Goal: Task Accomplishment & Management: Complete application form

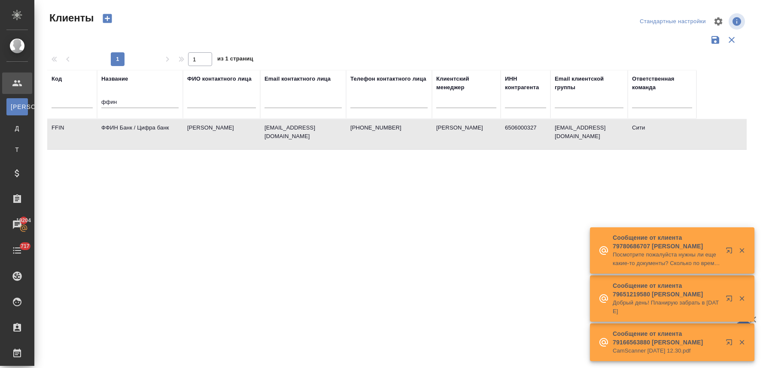
select select "RU"
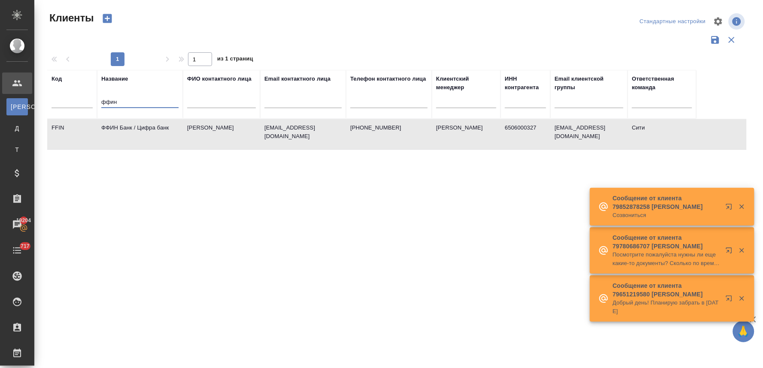
drag, startPoint x: 126, startPoint y: 101, endPoint x: 88, endPoint y: 98, distance: 38.3
click at [89, 99] on tr "Код Название ффин ФИО контактного лица Email контактного лица Телефон контактно…" at bounding box center [371, 94] width 649 height 49
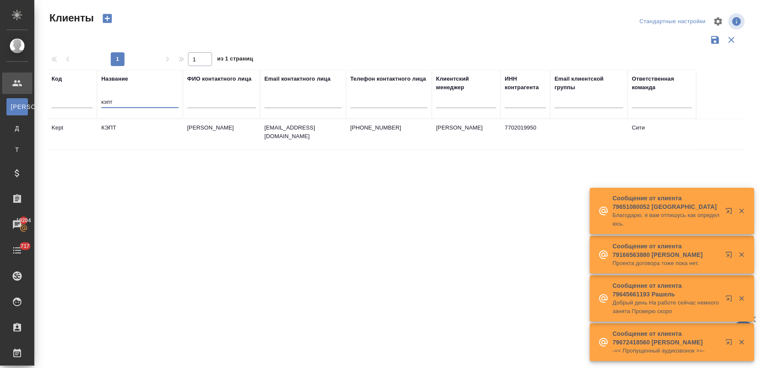
type input "кэпт"
click at [127, 131] on td "КЭПТ" at bounding box center [140, 134] width 86 height 30
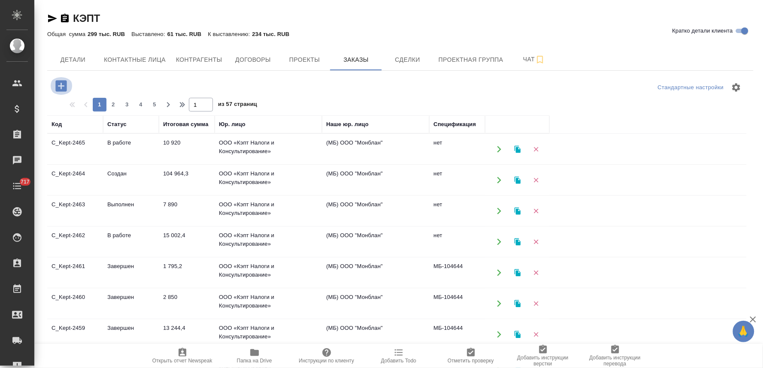
click at [58, 84] on icon "button" at bounding box center [60, 85] width 11 height 11
click at [62, 85] on icon "button" at bounding box center [60, 85] width 11 height 11
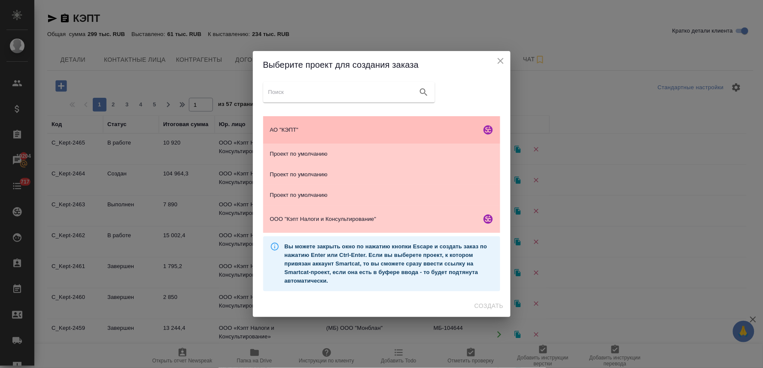
click at [289, 125] on div "АО "КЭПТ"" at bounding box center [381, 129] width 237 height 27
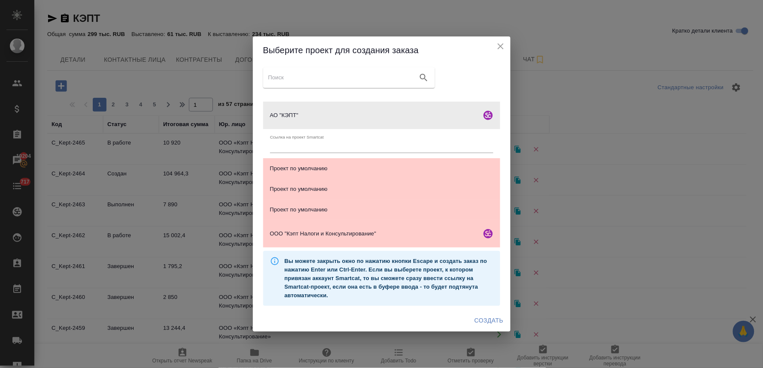
click at [486, 321] on span "Создать" at bounding box center [489, 321] width 29 height 11
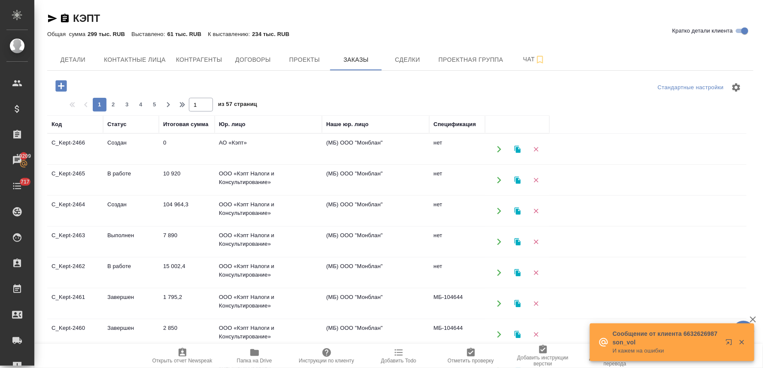
click at [205, 146] on td "0" at bounding box center [187, 149] width 56 height 30
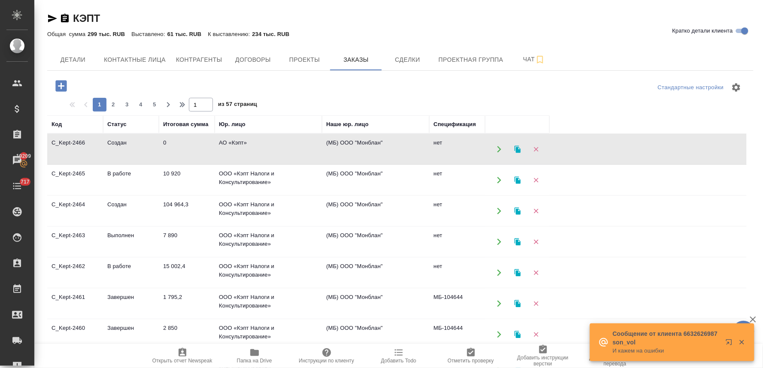
click at [205, 146] on td "0" at bounding box center [187, 149] width 56 height 30
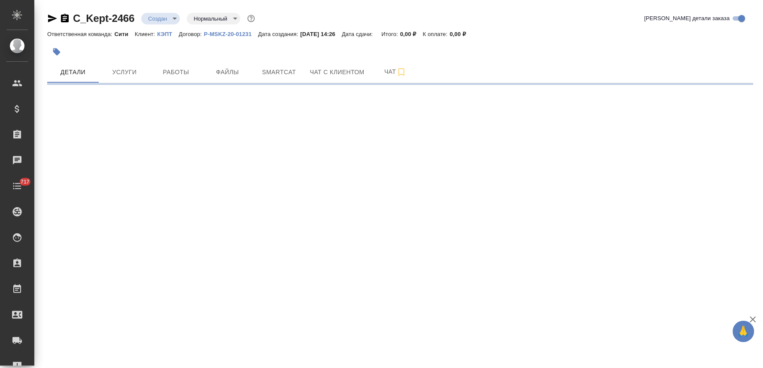
select select "RU"
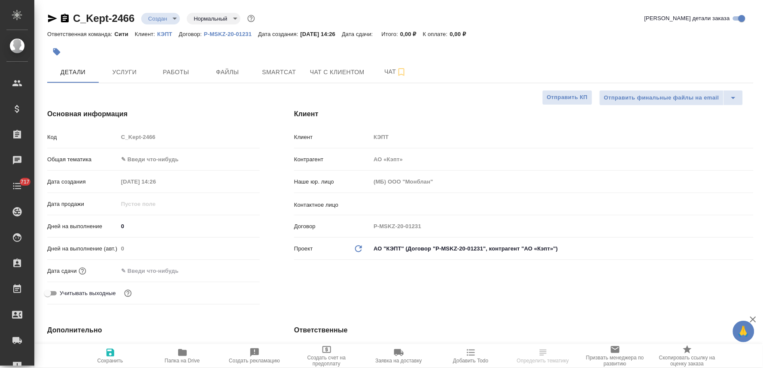
type textarea "x"
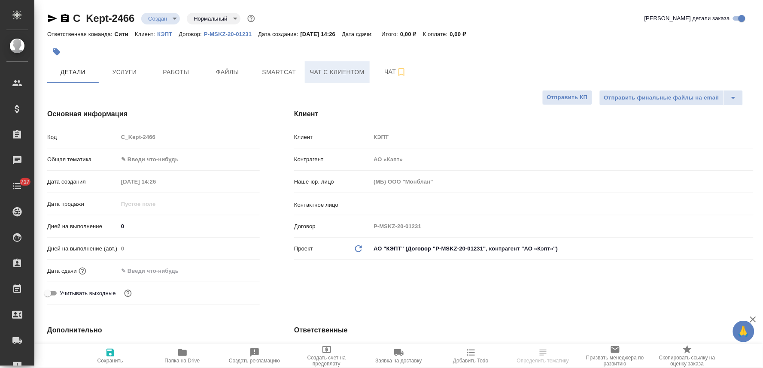
type textarea "x"
click at [155, 268] on input "text" at bounding box center [155, 271] width 75 height 12
click at [234, 271] on icon "button" at bounding box center [235, 271] width 10 height 10
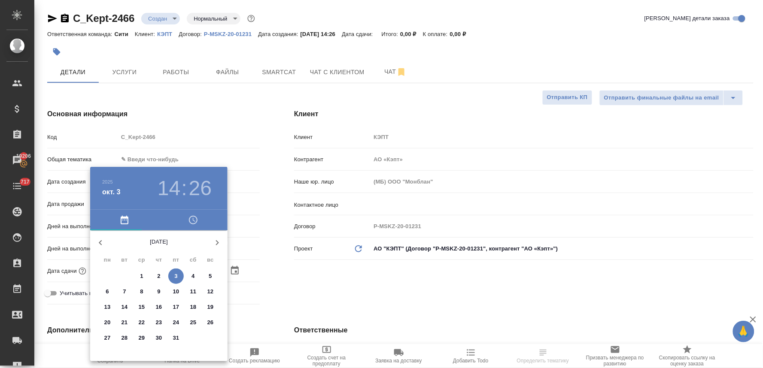
click at [196, 274] on span "4" at bounding box center [193, 276] width 15 height 9
type input "04.10.2025 14:26"
type textarea "x"
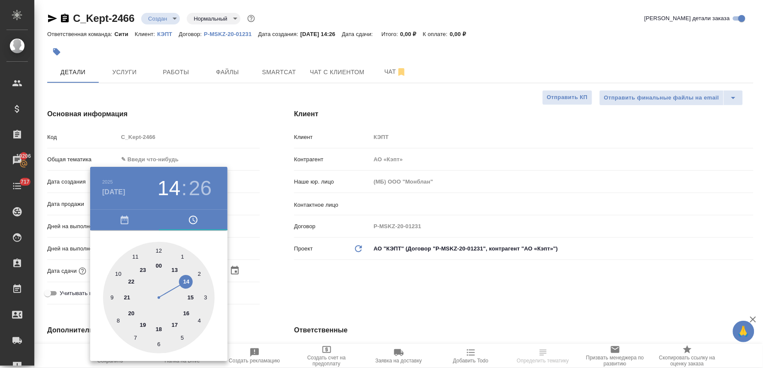
click at [275, 273] on div at bounding box center [381, 184] width 763 height 368
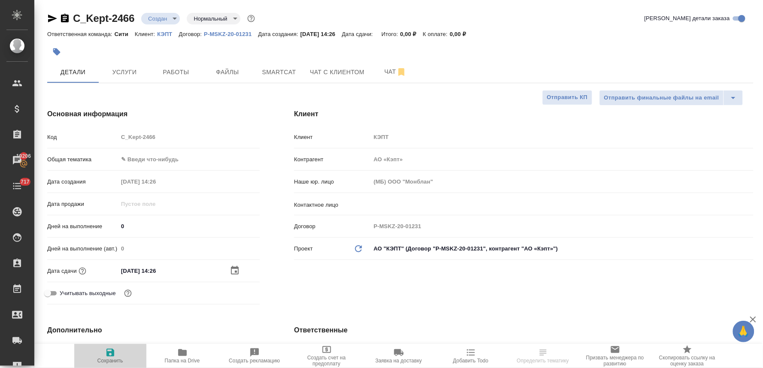
drag, startPoint x: 113, startPoint y: 356, endPoint x: 146, endPoint y: 231, distance: 128.8
click at [113, 356] on icon "button" at bounding box center [110, 353] width 8 height 8
type textarea "x"
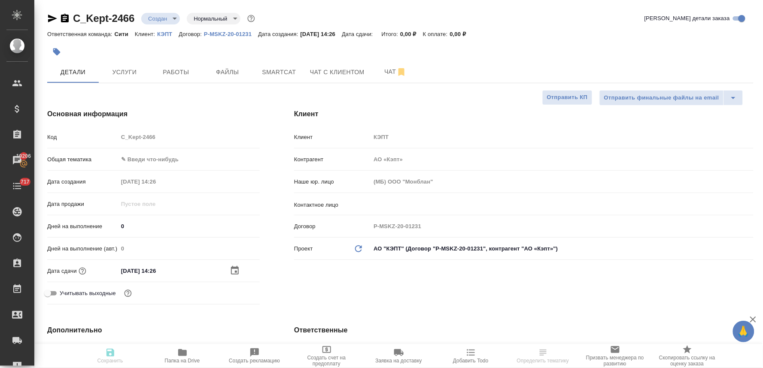
type textarea "x"
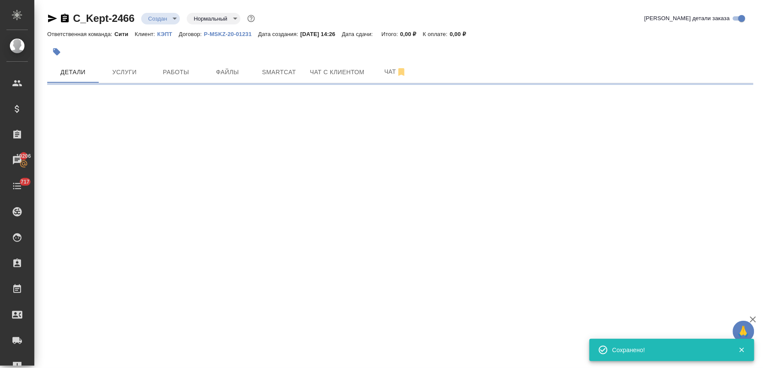
select select "RU"
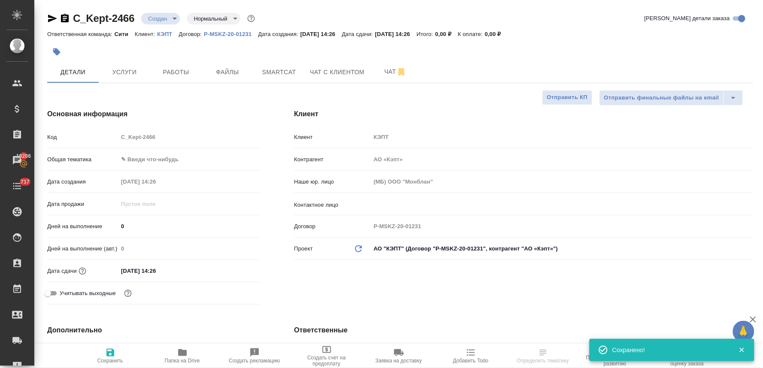
type textarea "x"
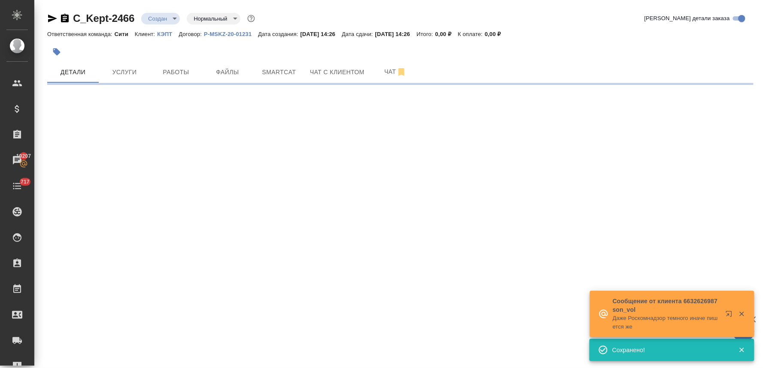
select select "RU"
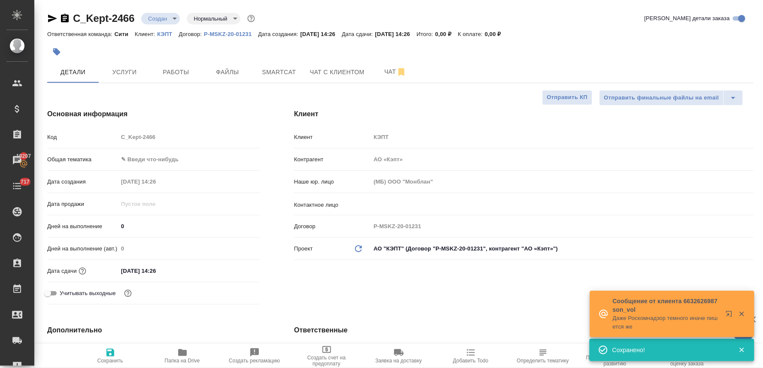
type textarea "x"
click at [287, 279] on div "Клиент Клиент КЭПТ Контрагент АО «Кэпт» Наше юр. лицо (МБ) ООО "Монблан" Контак…" at bounding box center [524, 209] width 494 height 234
click at [233, 71] on span "Файлы" at bounding box center [227, 72] width 41 height 11
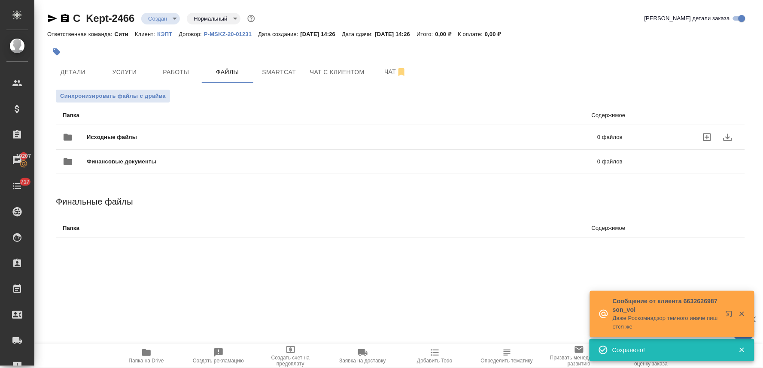
click at [709, 134] on icon "uploadFiles" at bounding box center [707, 138] width 8 height 8
click at [0, 0] on input "uploadFiles" at bounding box center [0, 0] width 0 height 0
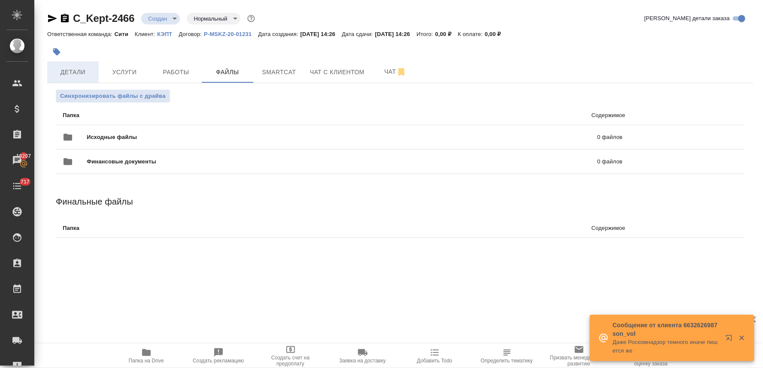
click at [73, 69] on span "Детали" at bounding box center [72, 72] width 41 height 11
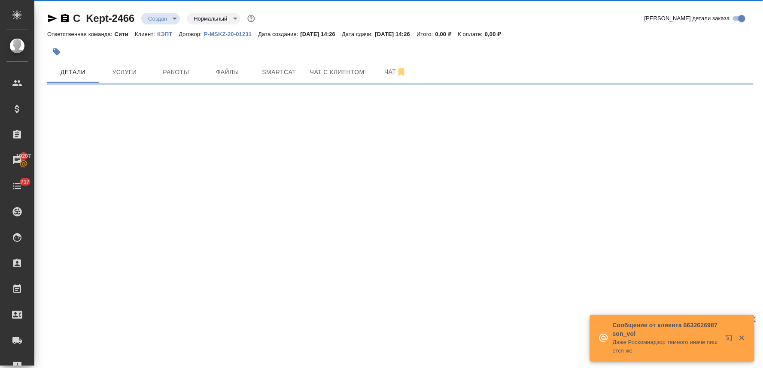
select select "RU"
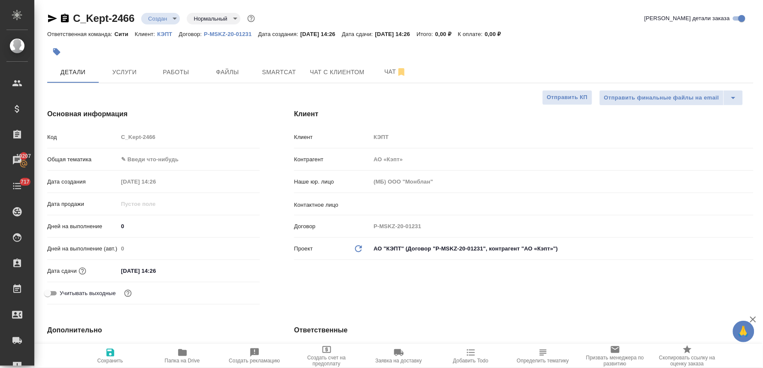
type textarea "x"
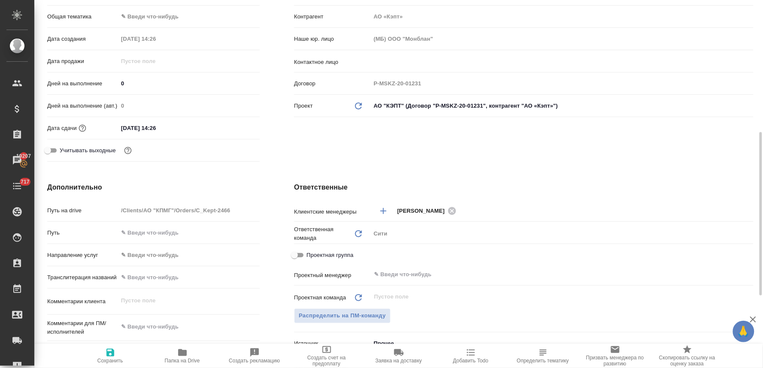
scroll to position [238, 0]
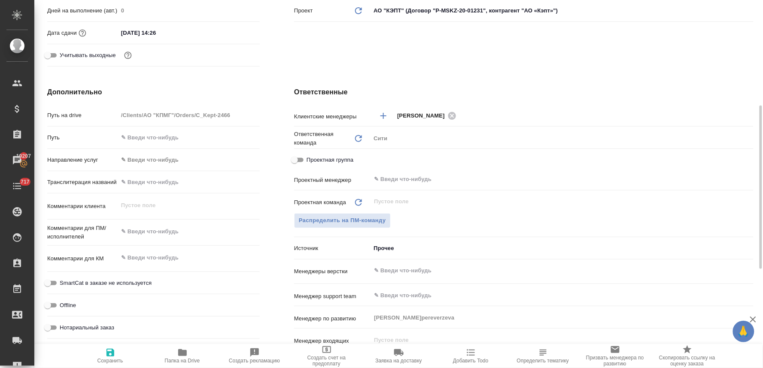
click at [163, 232] on textarea at bounding box center [189, 232] width 142 height 15
type textarea "x"
type textarea "п"
type textarea "x"
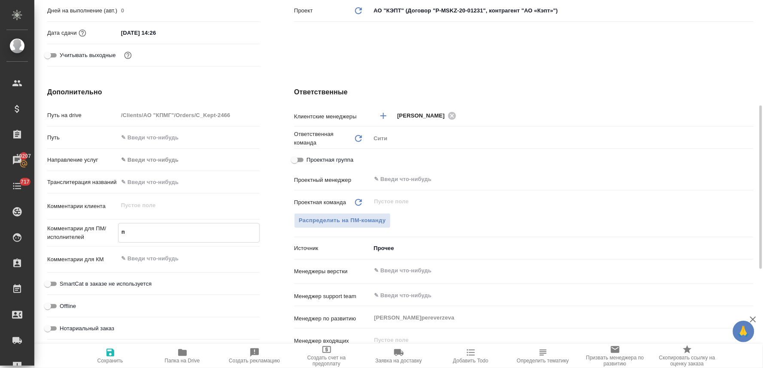
type textarea "x"
type textarea "по"
type textarea "x"
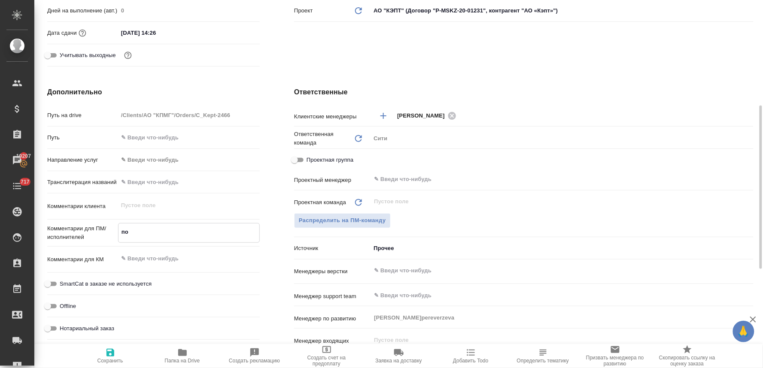
type textarea "x"
type textarea "пос"
type textarea "x"
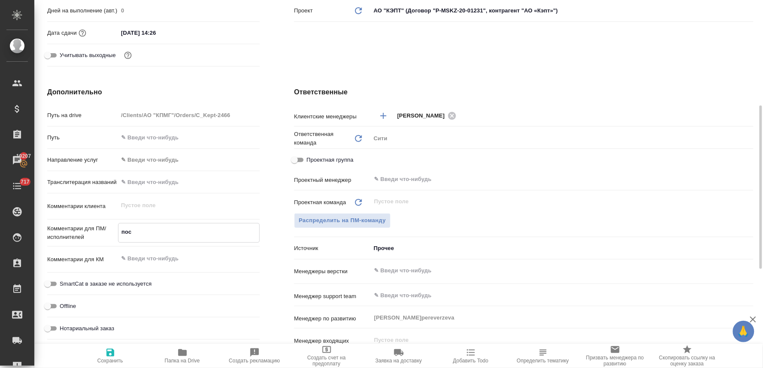
type textarea "посч"
type textarea "x"
type textarea "посчи"
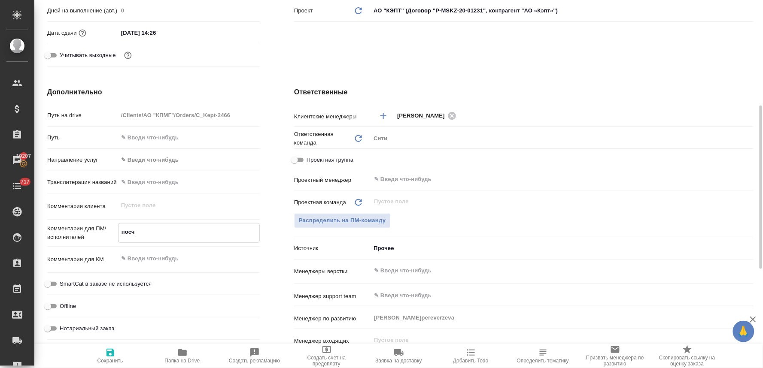
type textarea "x"
type textarea "посчита"
type textarea "x"
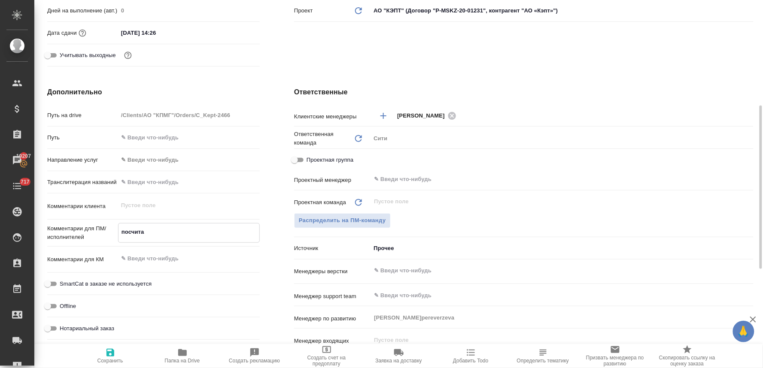
type textarea "x"
type textarea "посчитай"
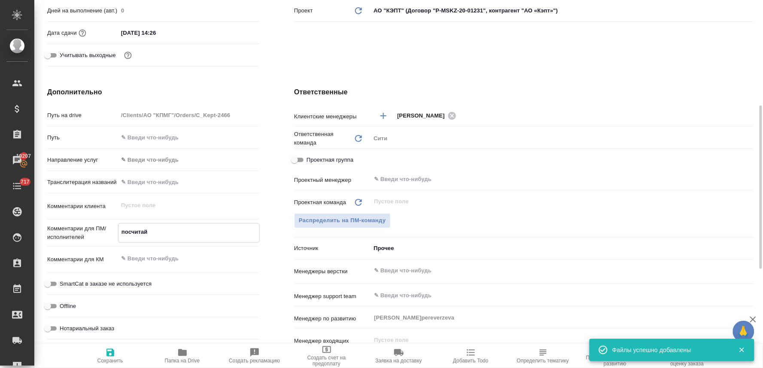
type textarea "x"
type textarea "посчитайт"
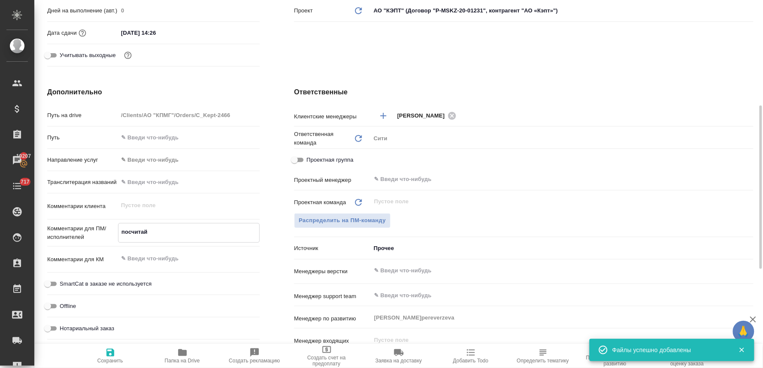
type textarea "x"
type textarea "посчитайте"
type textarea "x"
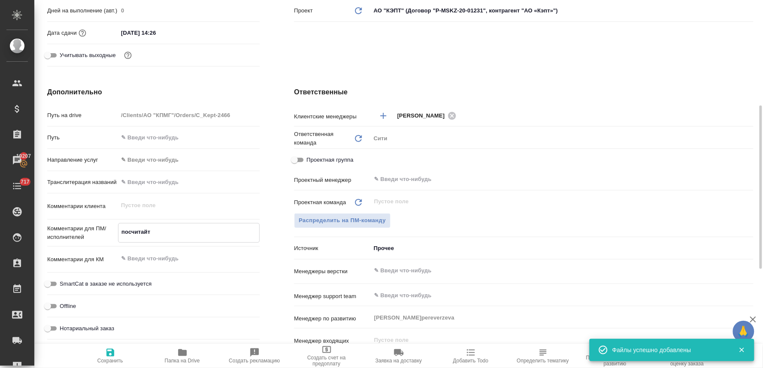
type textarea "x"
type textarea "посчитайте"
type textarea "x"
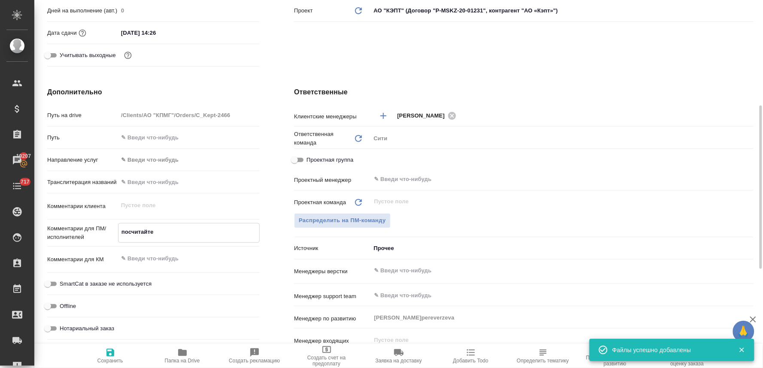
type textarea "посчитайте в"
type textarea "x"
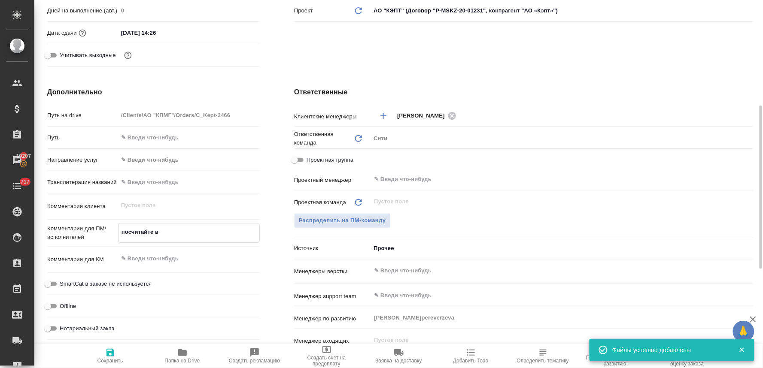
type textarea "посчитайте ве"
type textarea "x"
type textarea "посчитайте вер"
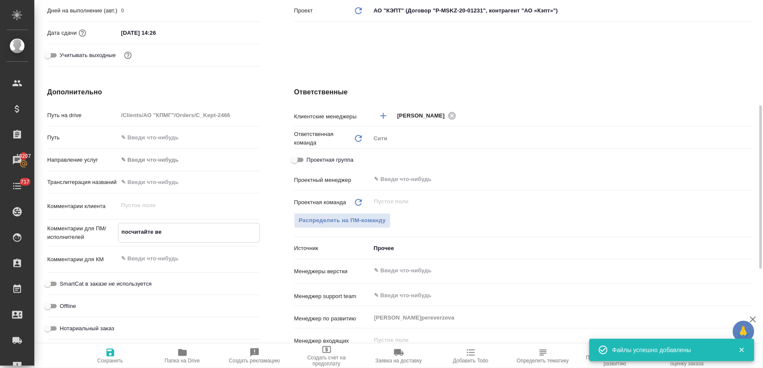
type textarea "x"
type textarea "посчитайте верс"
type textarea "x"
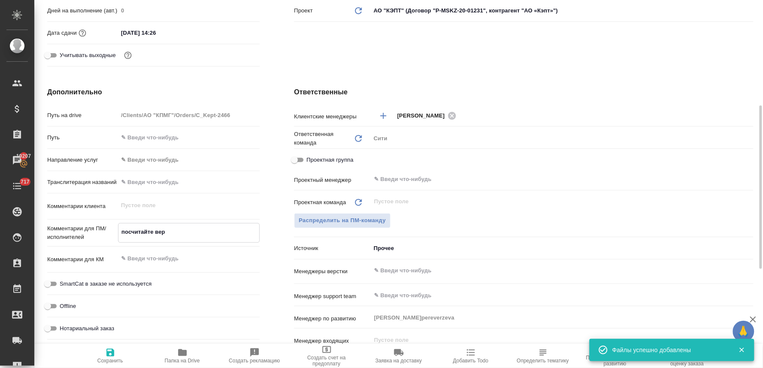
type textarea "x"
type textarea "посчитайте верст"
type textarea "x"
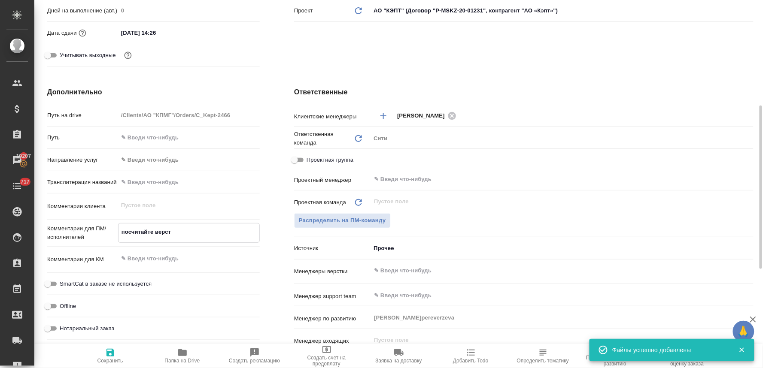
type textarea "x"
type textarea "посчитайте верстк"
type textarea "x"
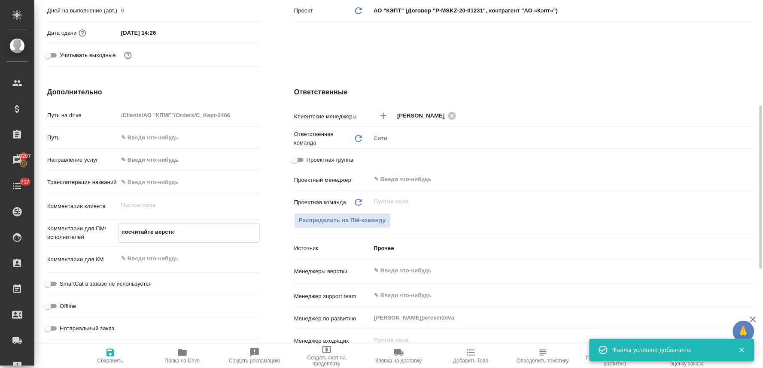
type textarea "посчитайте верстку"
type textarea "x"
type textarea "посчитайте верстку,"
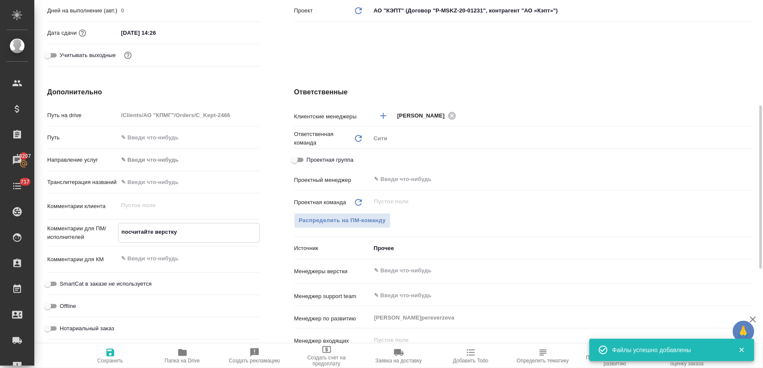
type textarea "x"
type textarea "посчитайте верстку,"
type textarea "x"
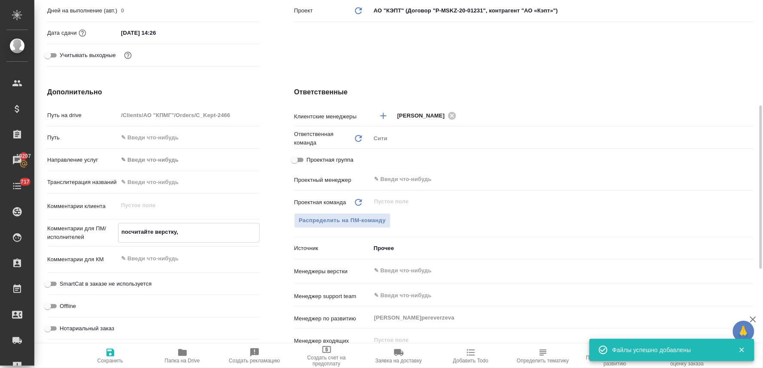
type textarea "x"
type textarea "посчитайте верстку, п"
type textarea "x"
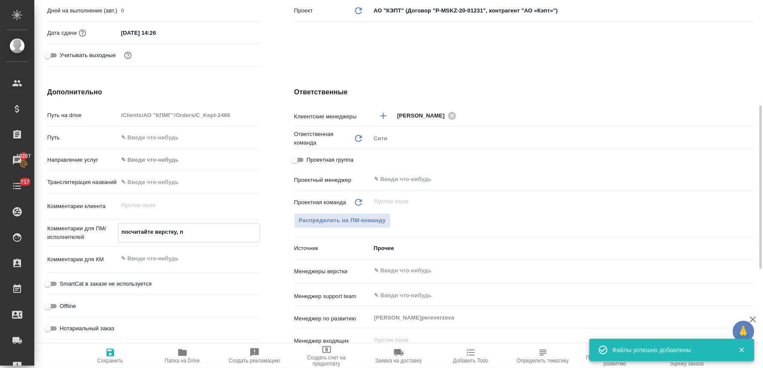
type textarea "посчитайте верстку, по"
type textarea "x"
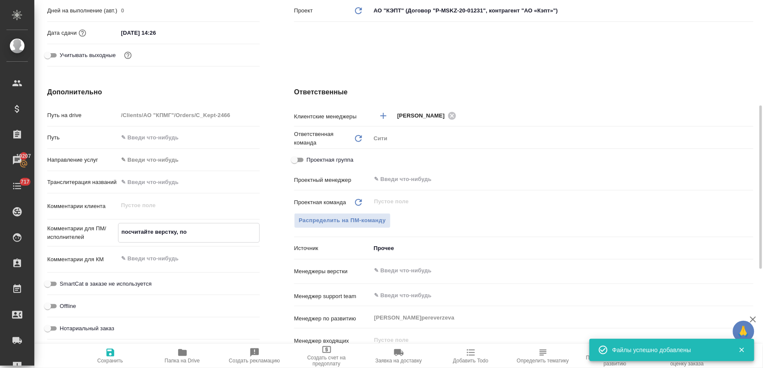
type textarea "посчитайте верстку, пож"
type textarea "x"
type textarea "посчитайте верстку, пожа"
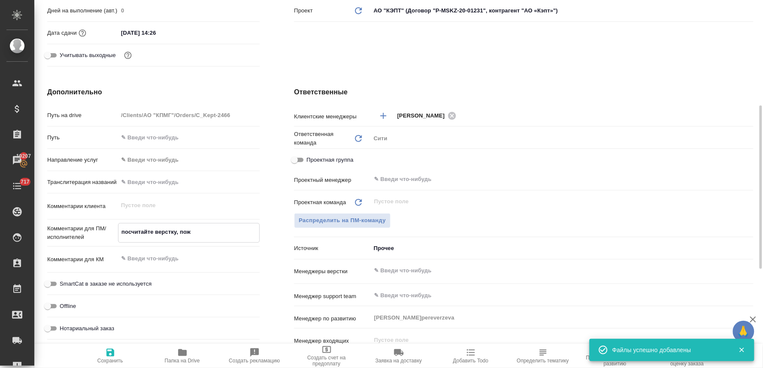
type textarea "x"
type textarea "посчитайте верстку, пожал"
type textarea "x"
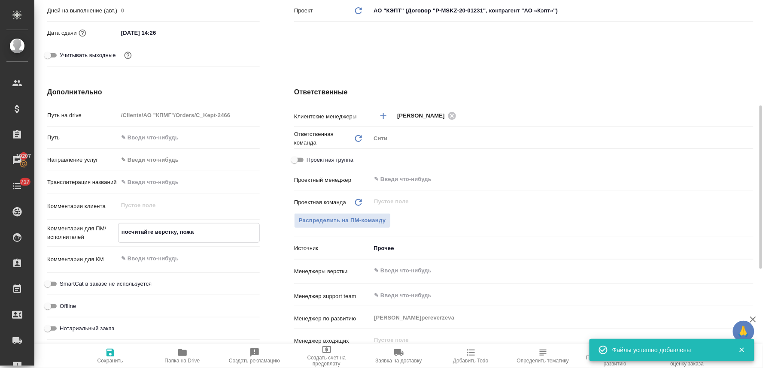
type textarea "x"
type textarea "посчитайте верстку, пожалу"
type textarea "x"
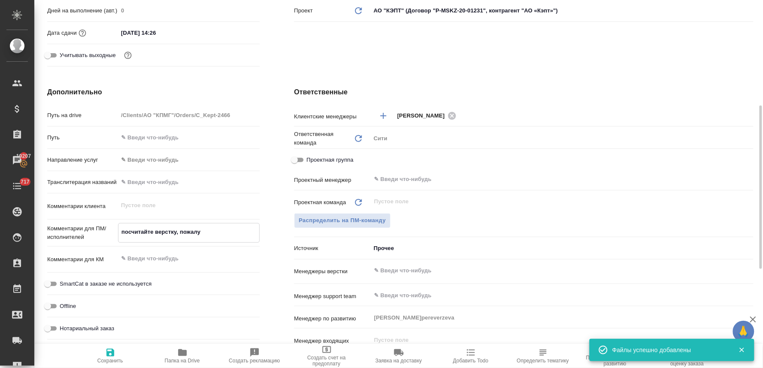
type textarea "посчитайте верстку, пожалуй"
type textarea "x"
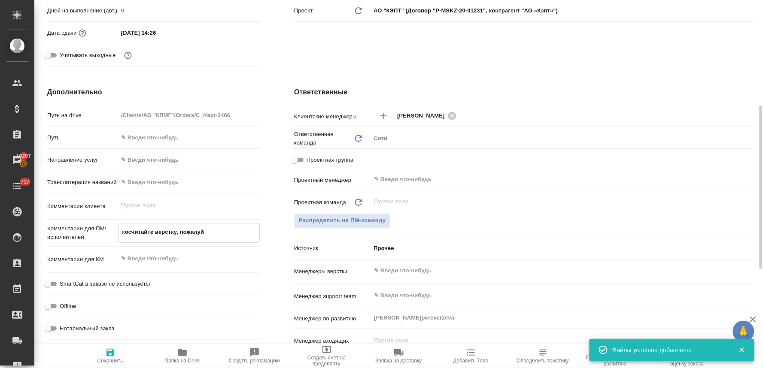
type textarea "посчитайте верстку, пожалуйс"
type textarea "x"
type textarea "посчитайте верстку, пожалуйст"
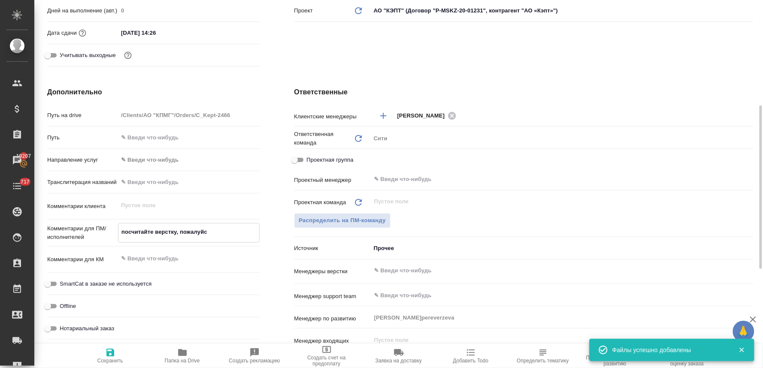
type textarea "x"
type textarea "посчитайте верстку, пожалуйста"
type textarea "x"
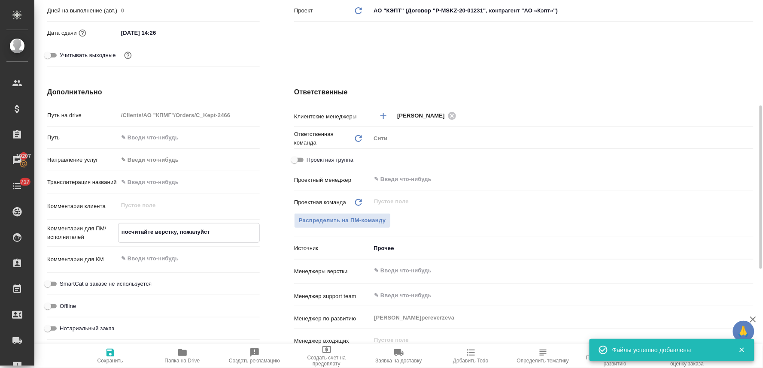
type textarea "x"
type textarea "посчитайте верстку, пожалуйста"
type textarea "x"
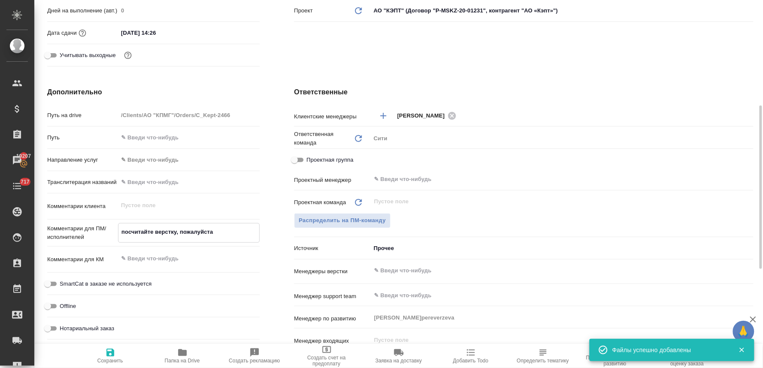
type textarea "посчитайте верстку, пожалуйста"
type textarea "x"
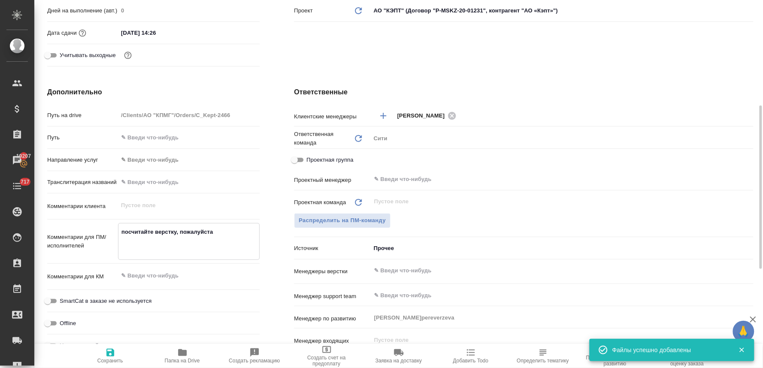
type textarea "x"
type textarea "посчитайте верстку, пожалуйста н"
type textarea "x"
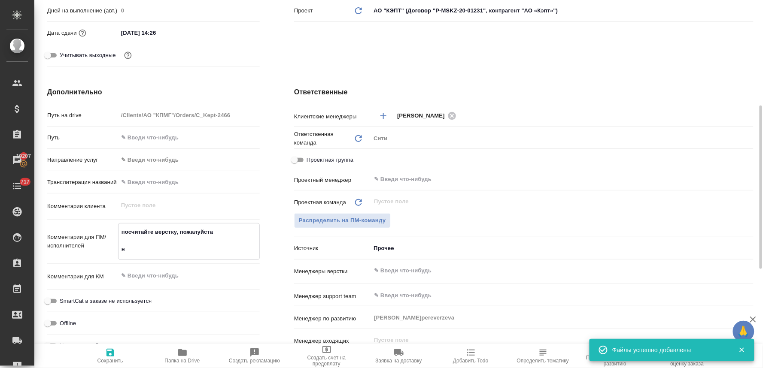
type textarea "посчитайте верстку, пожалуйста но"
type textarea "x"
type textarea "посчитайте верстку, пожалуйста нот"
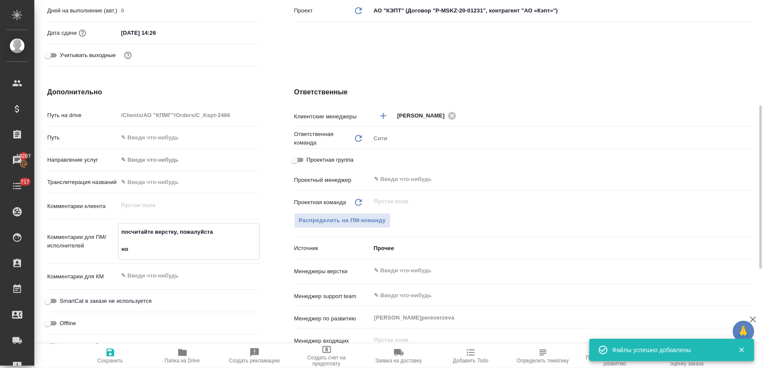
type textarea "x"
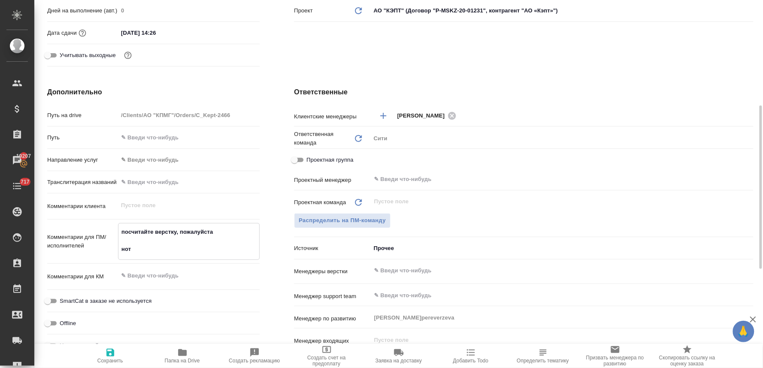
scroll to position [381, 0]
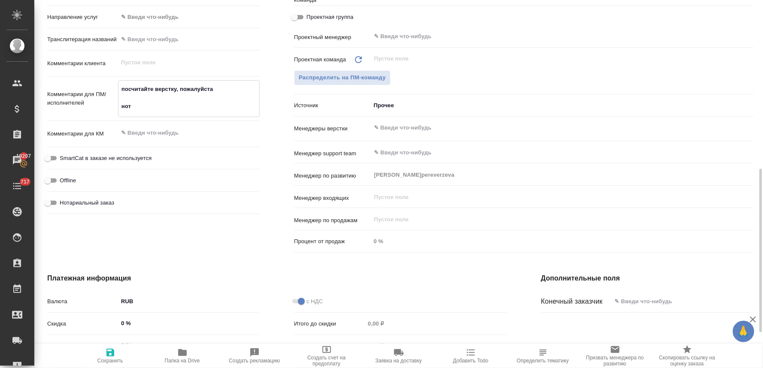
type textarea "посчитайте верстку, пожалуйста нот"
type textarea "x"
click at [95, 199] on span "Нотариальный заказ" at bounding box center [87, 202] width 55 height 9
click at [63, 199] on input "Нотариальный заказ" at bounding box center [47, 202] width 31 height 10
checkbox input "true"
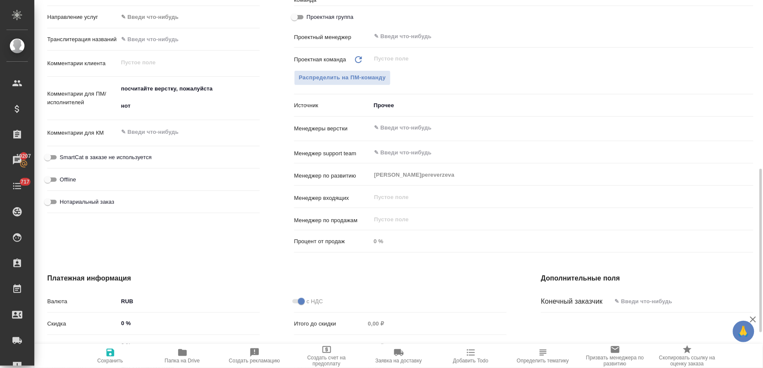
type textarea "x"
click at [394, 107] on body "🙏 .cls-1 fill:#fff; AWATERA Lyamina Nadezhda Клиенты Спецификации Заказы 19207 …" at bounding box center [381, 184] width 763 height 368
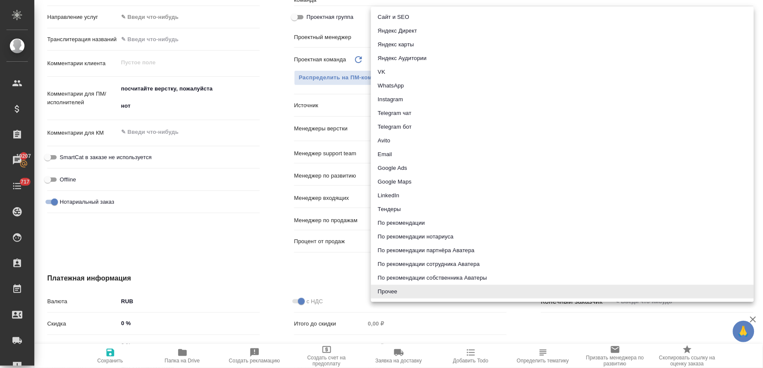
click at [396, 155] on li "Email" at bounding box center [562, 155] width 383 height 14
type textarea "x"
type input "emailAds"
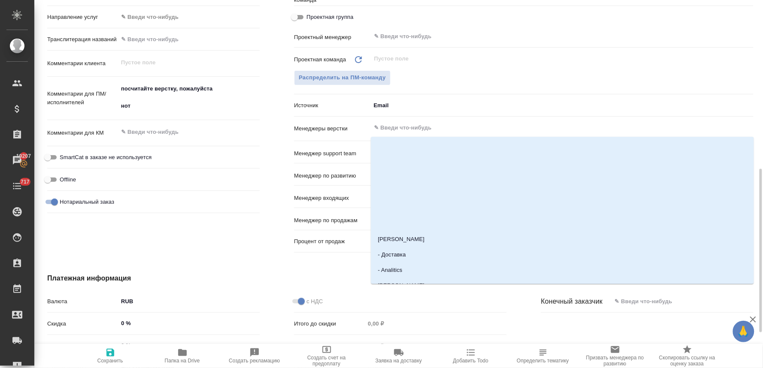
click at [403, 127] on input "text" at bounding box center [547, 128] width 349 height 10
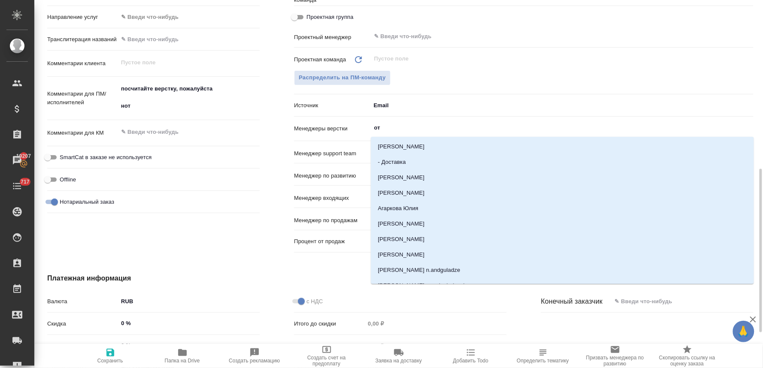
type input "отд"
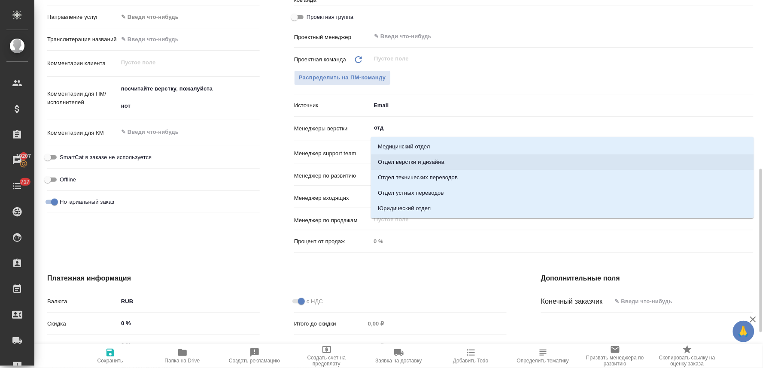
click at [423, 161] on li "Отдел верстки и дизайна" at bounding box center [562, 162] width 383 height 15
type textarea "x"
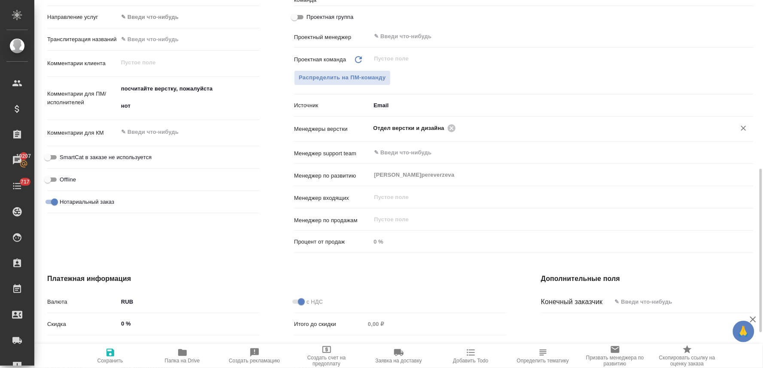
click at [105, 364] on button "Сохранить" at bounding box center [110, 356] width 72 height 24
type textarea "x"
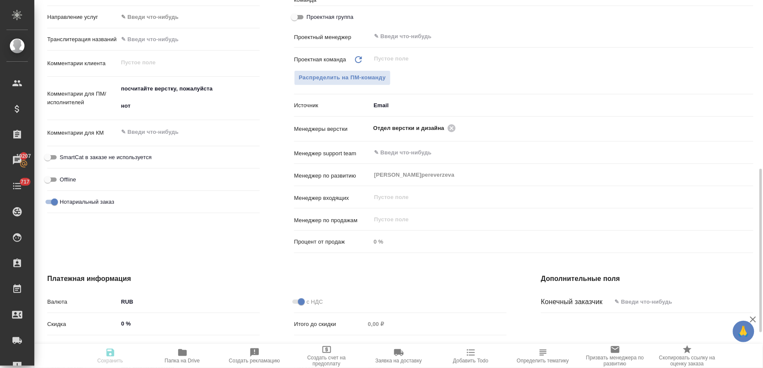
type textarea "x"
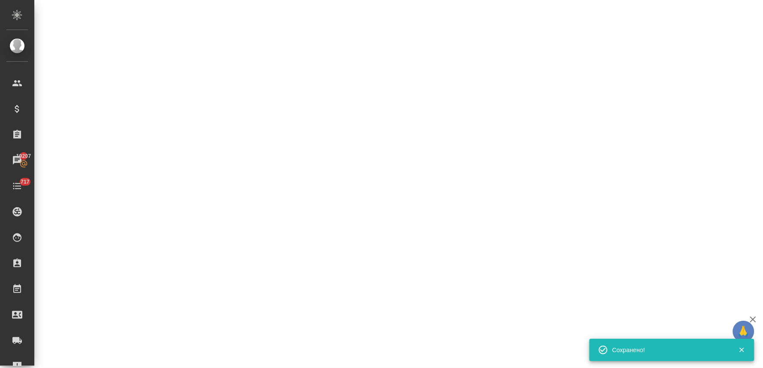
select select "RU"
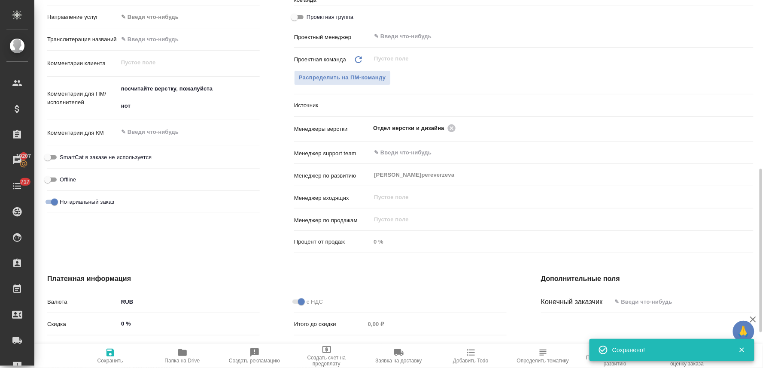
type textarea "x"
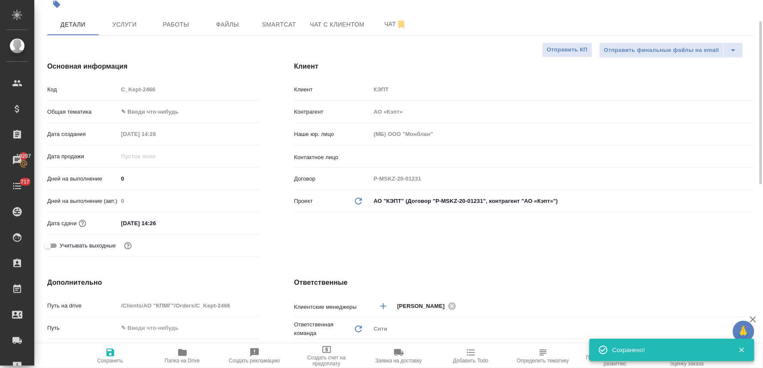
scroll to position [0, 0]
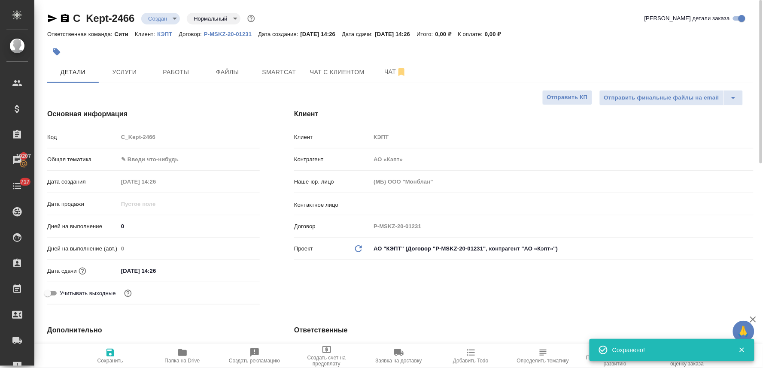
click at [179, 268] on input "04.10.2025 14:26" at bounding box center [155, 271] width 75 height 12
click at [236, 268] on icon "button" at bounding box center [235, 270] width 8 height 9
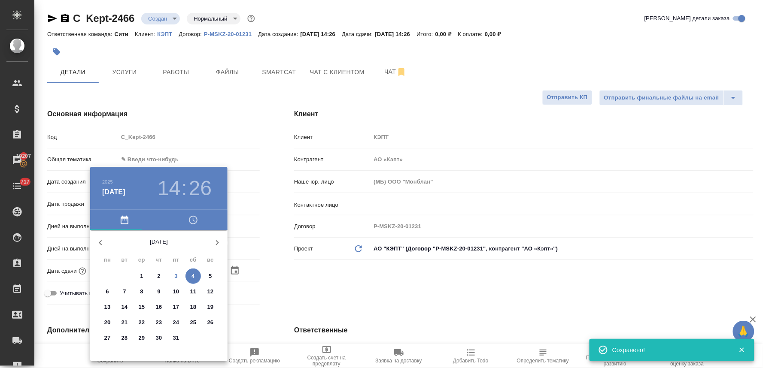
click at [179, 276] on span "3" at bounding box center [175, 276] width 15 height 9
type input "03.10.2025 14:26"
type textarea "x"
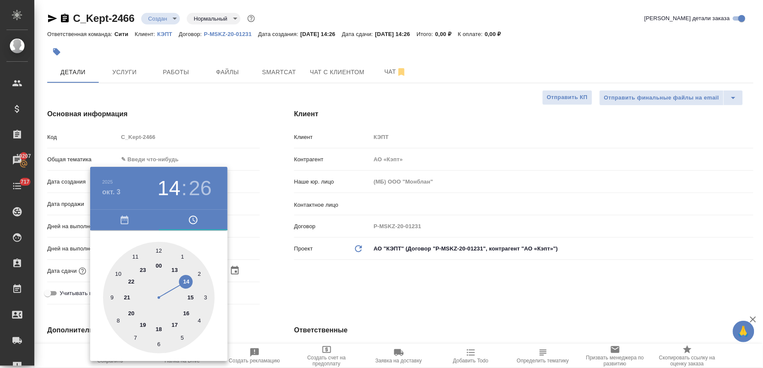
click at [185, 286] on div at bounding box center [159, 298] width 112 height 112
type textarea "x"
click at [119, 323] on div at bounding box center [159, 298] width 112 height 112
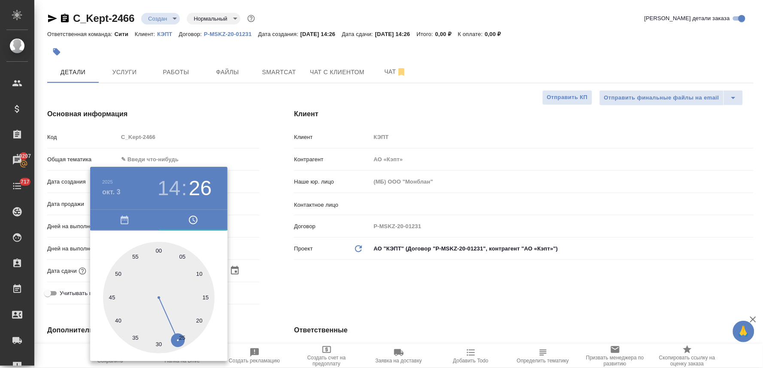
type input "03.10.2025 14:40"
type textarea "x"
click at [302, 304] on div at bounding box center [381, 184] width 763 height 368
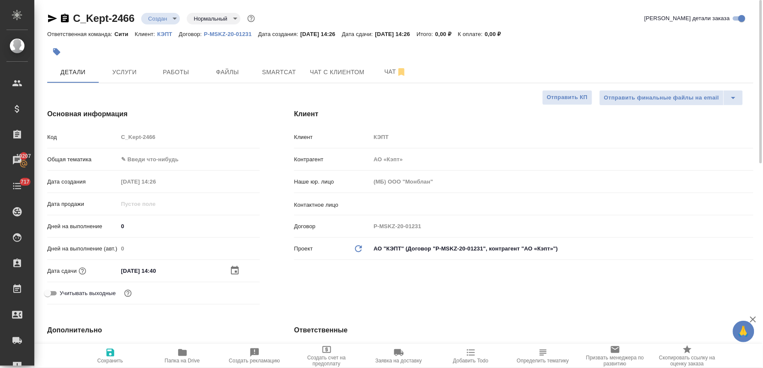
click at [113, 359] on span "Сохранить" at bounding box center [110, 361] width 26 height 6
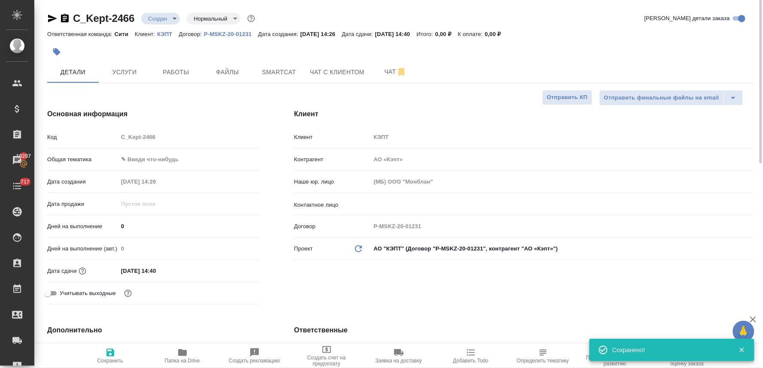
click at [161, 17] on body "🙏 .cls-1 fill:#fff; AWATERA Lyamina Nadezhda Клиенты Спецификации Заказы 19207 …" at bounding box center [381, 184] width 763 height 368
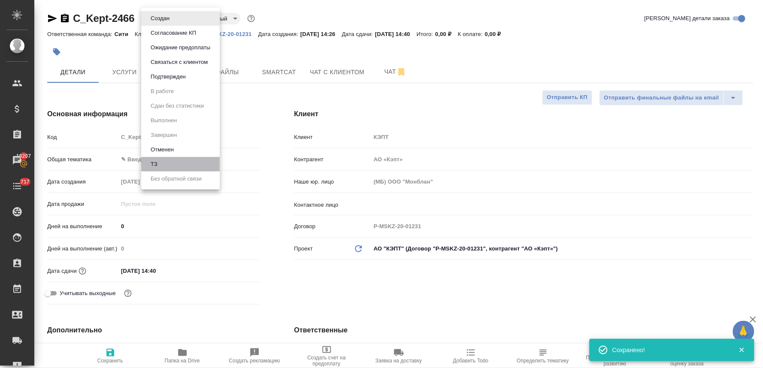
click at [181, 164] on li "ТЗ" at bounding box center [180, 164] width 79 height 15
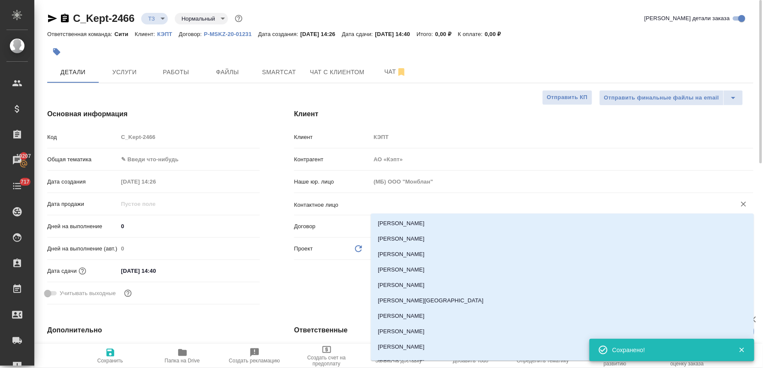
click at [401, 204] on input "text" at bounding box center [547, 204] width 349 height 10
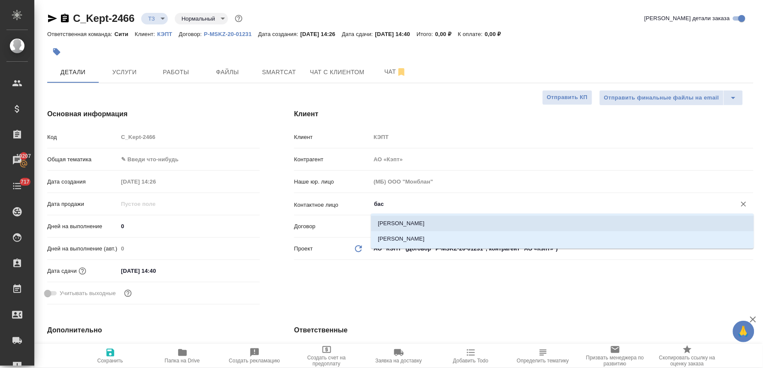
click at [426, 224] on li "Виктория Басистая" at bounding box center [562, 223] width 383 height 15
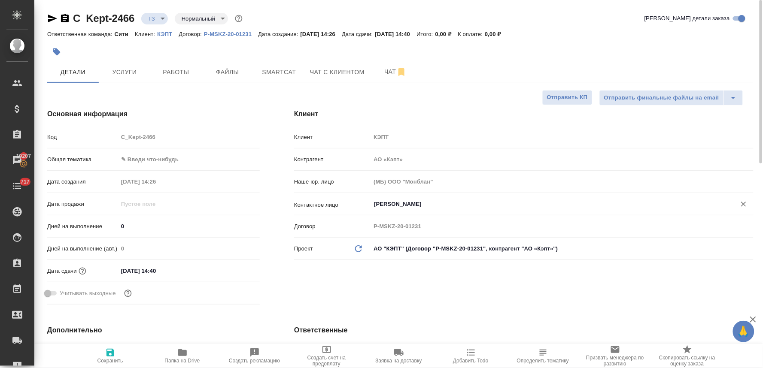
click at [411, 280] on div "Клиент Клиент КЭПТ Контрагент АО «Кэпт» Наше юр. лицо (МБ) ООО "Монблан" Контак…" at bounding box center [524, 209] width 494 height 234
click at [110, 361] on span "Сохранить" at bounding box center [110, 361] width 26 height 6
click at [657, 35] on div "Ответственная команда: Сити Клиент: КЭПТ Договор: P-MSKZ-20-01231 Дата создания…" at bounding box center [400, 34] width 706 height 10
click at [97, 136] on div "Код C_Kept-2466" at bounding box center [153, 137] width 213 height 15
click at [124, 76] on span "Услуги" at bounding box center [124, 72] width 41 height 11
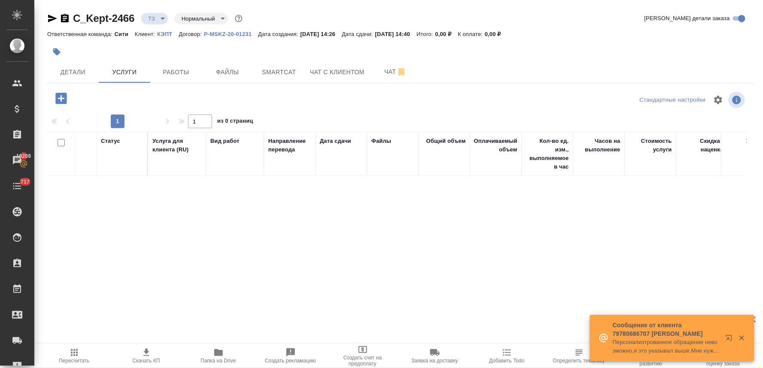
click at [58, 97] on icon "button" at bounding box center [60, 98] width 11 height 11
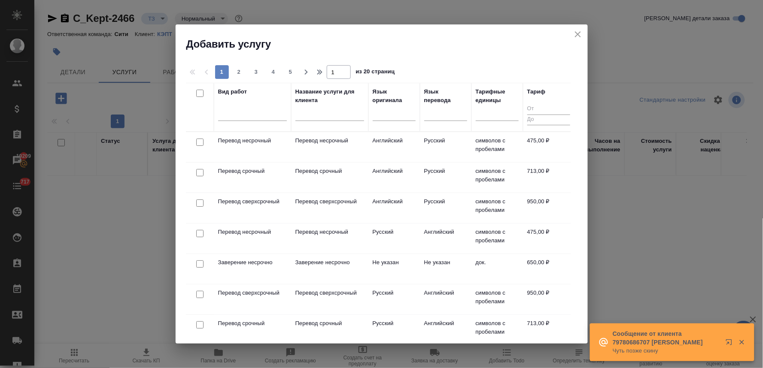
click at [199, 234] on input "checkbox" at bounding box center [199, 233] width 7 height 7
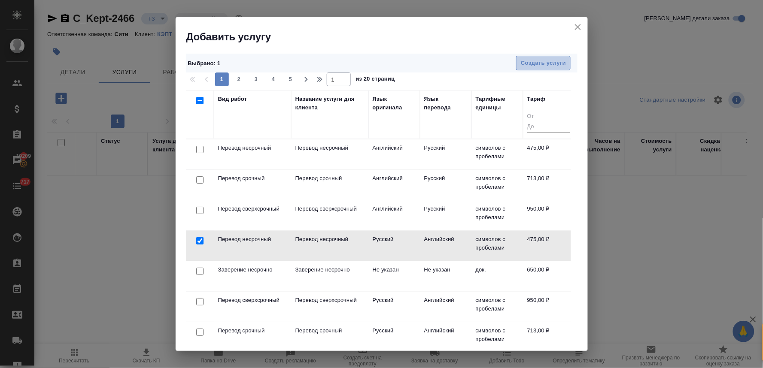
click at [541, 66] on span "Создать услуги" at bounding box center [543, 63] width 45 height 10
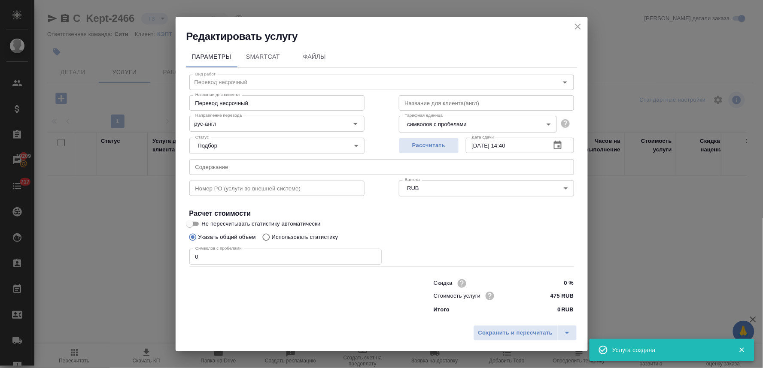
click at [229, 167] on input "text" at bounding box center [381, 166] width 385 height 15
paste input "Баланс"
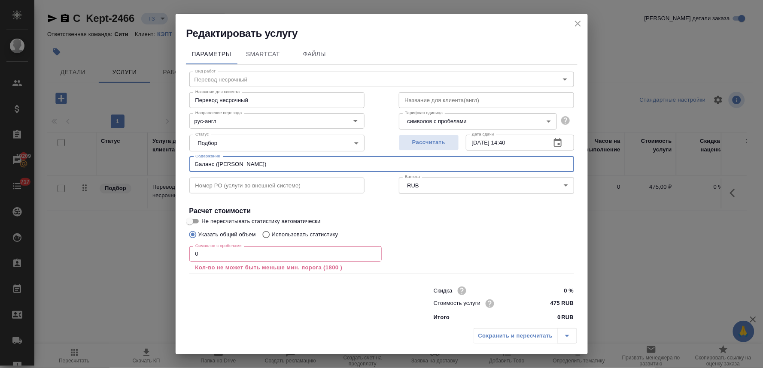
drag, startPoint x: 282, startPoint y: 162, endPoint x: 138, endPoint y: 164, distance: 143.9
click at [140, 164] on div "Редактировать услугу Параметры SmartCat Файлы Вид работ Перевод несрочный Вид р…" at bounding box center [381, 184] width 763 height 368
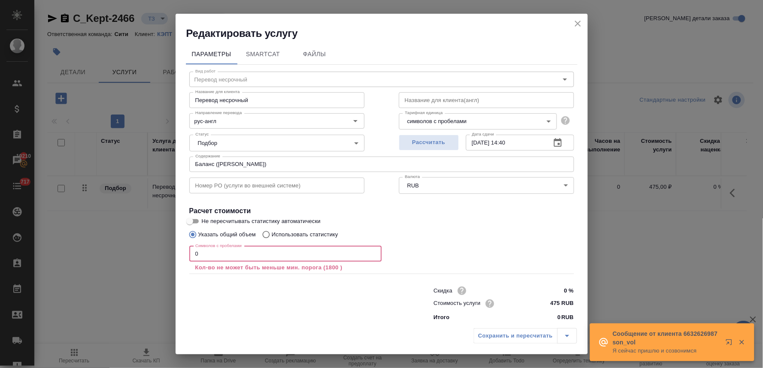
drag, startPoint x: 215, startPoint y: 254, endPoint x: 149, endPoint y: 251, distance: 65.8
click at [152, 252] on div "Редактировать услугу Параметры SmartCat Файлы Вид работ Перевод несрочный Вид р…" at bounding box center [381, 184] width 763 height 368
paste input "60539"
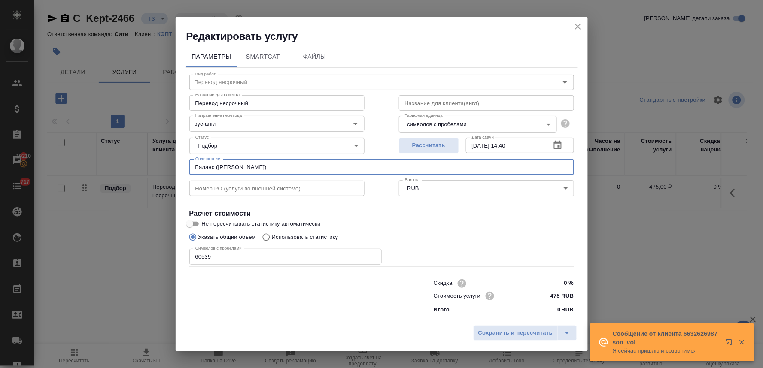
drag, startPoint x: 283, startPoint y: 169, endPoint x: 136, endPoint y: 162, distance: 147.9
click at [140, 162] on div "Редактировать услугу Параметры SmartCat Файлы Вид работ Перевод несрочный Вид р…" at bounding box center [381, 184] width 763 height 368
click at [499, 335] on span "Сохранить и пересчитать" at bounding box center [515, 334] width 75 height 10
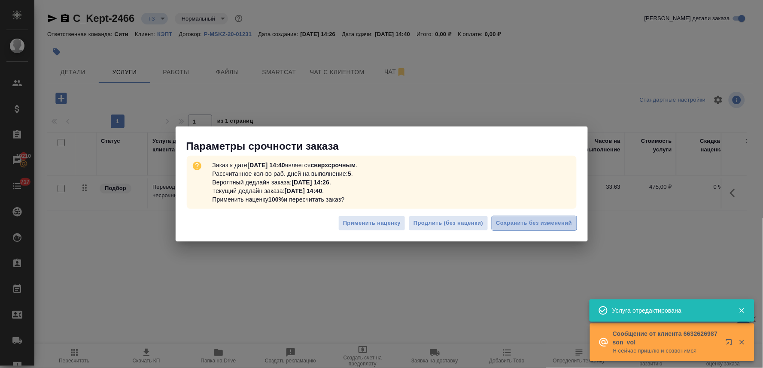
click at [534, 221] on span "Сохранить без изменений" at bounding box center [534, 224] width 76 height 10
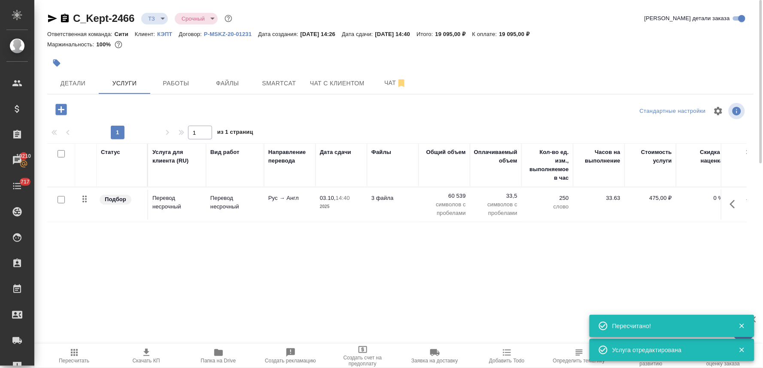
click at [58, 108] on icon "button" at bounding box center [60, 109] width 11 height 11
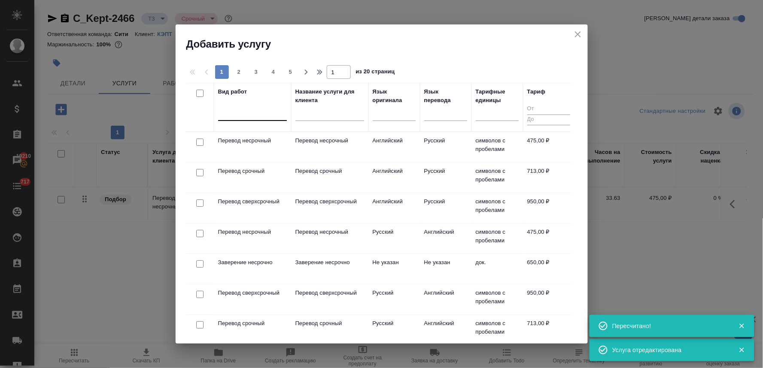
click at [249, 113] on div at bounding box center [252, 112] width 69 height 12
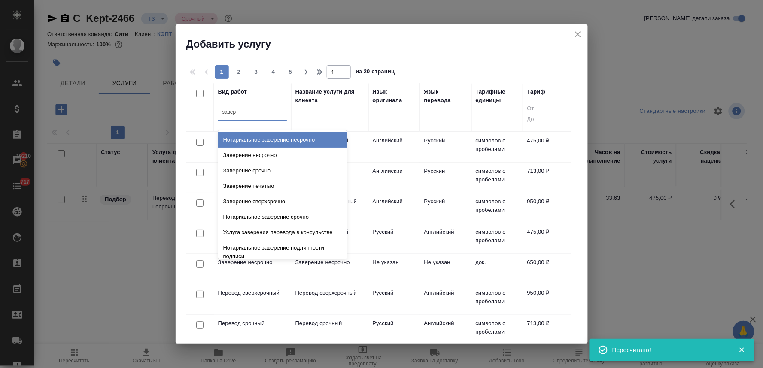
click at [254, 155] on div "Заверение несрочно" at bounding box center [282, 155] width 129 height 15
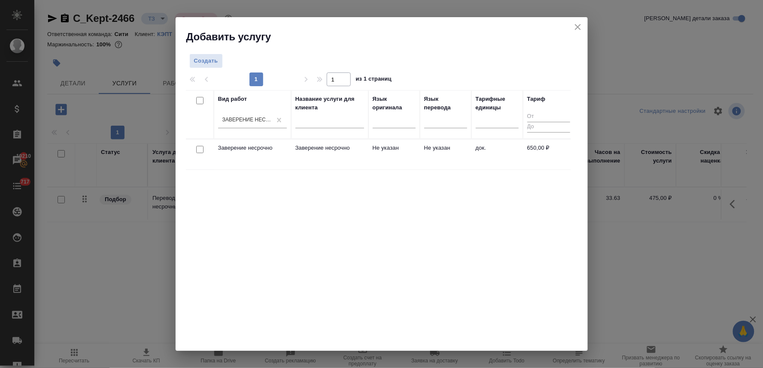
click at [200, 149] on input "checkbox" at bounding box center [199, 149] width 7 height 7
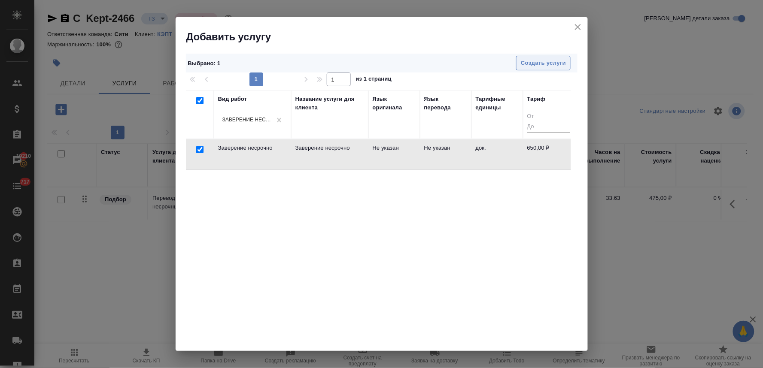
click at [527, 61] on span "Создать услуги" at bounding box center [543, 63] width 45 height 10
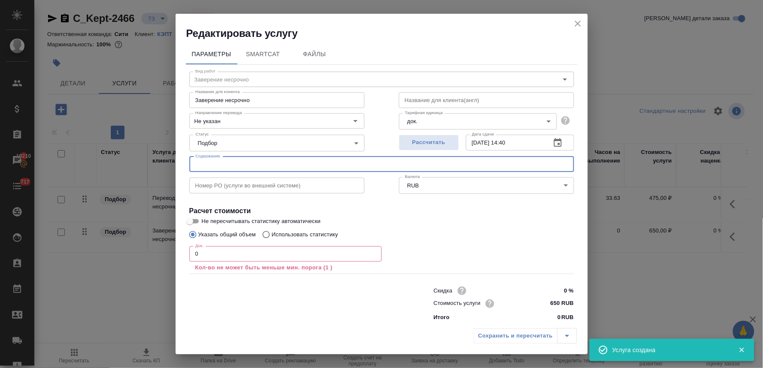
click at [275, 162] on input "text" at bounding box center [381, 164] width 385 height 15
paste input "Баланс (Басистая Виктория)"
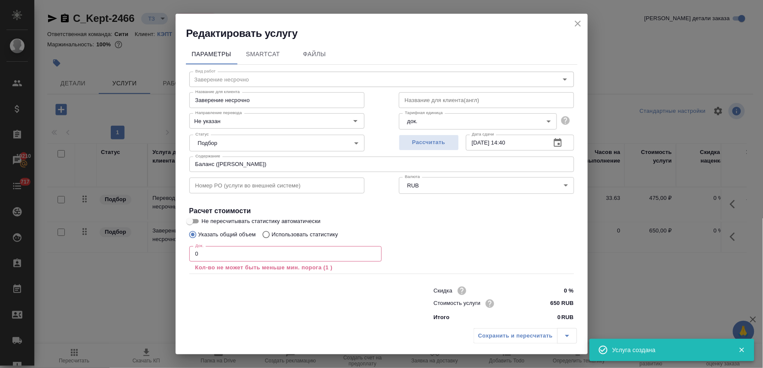
click at [237, 325] on div "Сохранить и пересчитать" at bounding box center [382, 339] width 412 height 30
drag, startPoint x: 213, startPoint y: 259, endPoint x: 134, endPoint y: 237, distance: 81.4
click at [141, 246] on div "Редактировать услугу Параметры SmartCat Файлы Вид работ Заверение несрочно Вид …" at bounding box center [381, 184] width 763 height 368
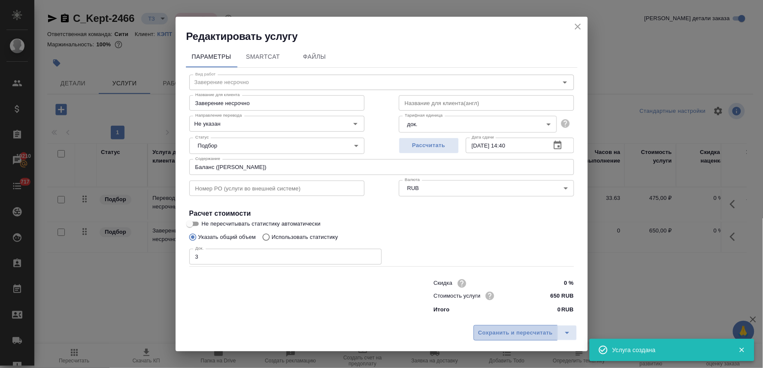
click at [498, 334] on span "Сохранить и пересчитать" at bounding box center [515, 334] width 75 height 10
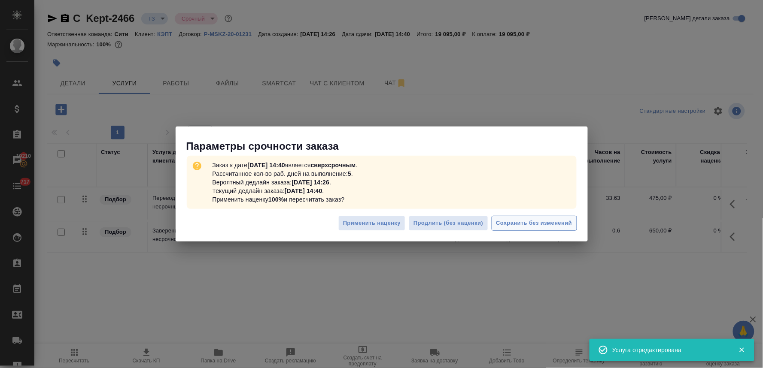
click at [546, 219] on span "Сохранить без изменений" at bounding box center [534, 224] width 76 height 10
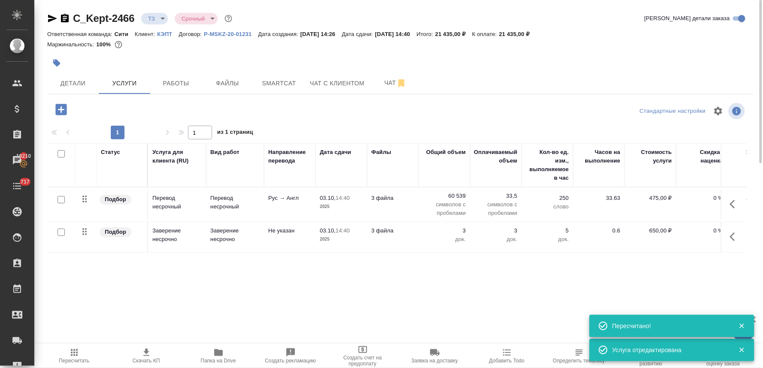
click at [385, 70] on div at bounding box center [282, 63] width 471 height 19
click at [391, 82] on span "Чат" at bounding box center [395, 83] width 41 height 11
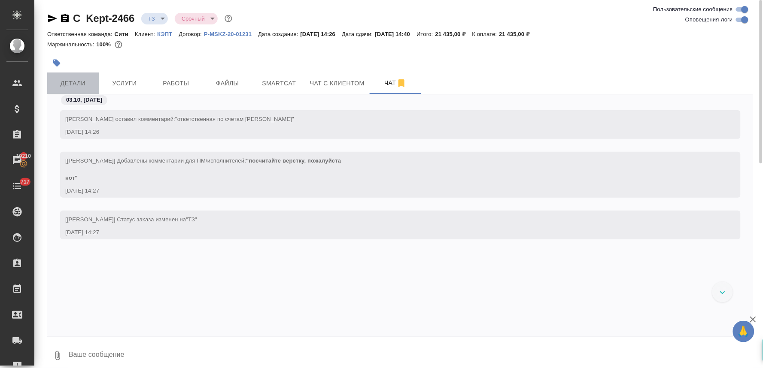
click at [76, 79] on span "Детали" at bounding box center [72, 83] width 41 height 11
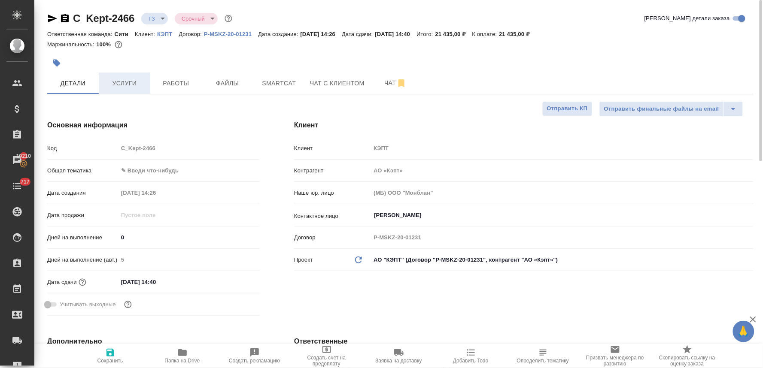
click at [109, 82] on span "Услуги" at bounding box center [124, 83] width 41 height 11
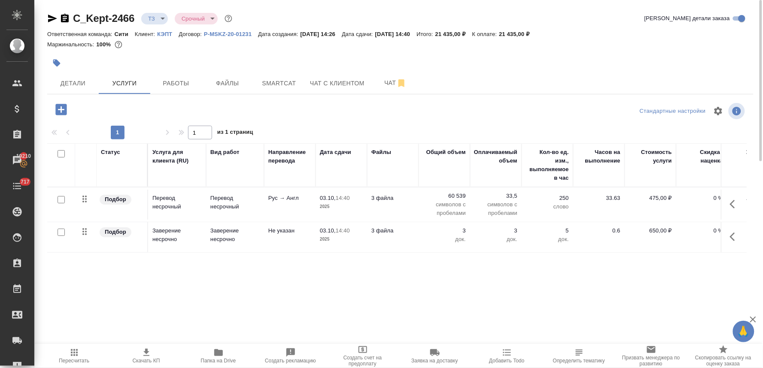
click at [57, 105] on icon "button" at bounding box center [60, 109] width 11 height 11
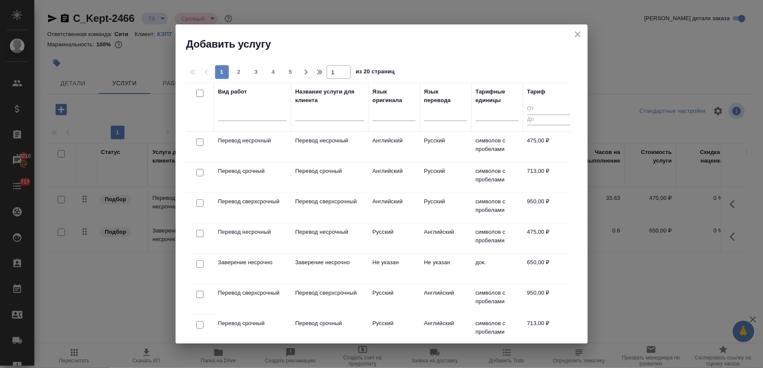
click at [201, 328] on input "checkbox" at bounding box center [199, 325] width 7 height 7
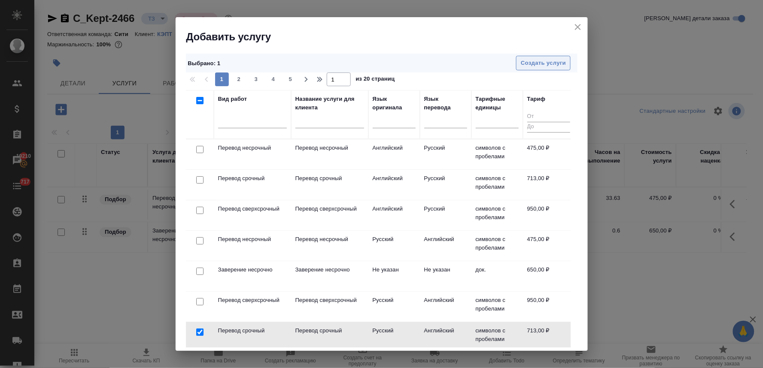
click at [529, 64] on span "Создать услуги" at bounding box center [543, 63] width 45 height 10
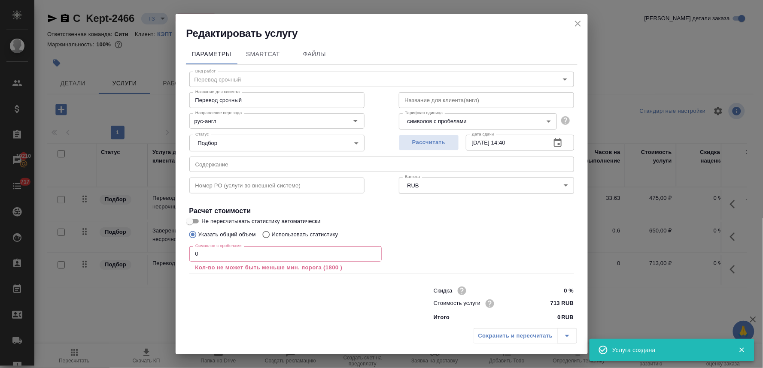
click at [276, 169] on input "text" at bounding box center [381, 164] width 385 height 15
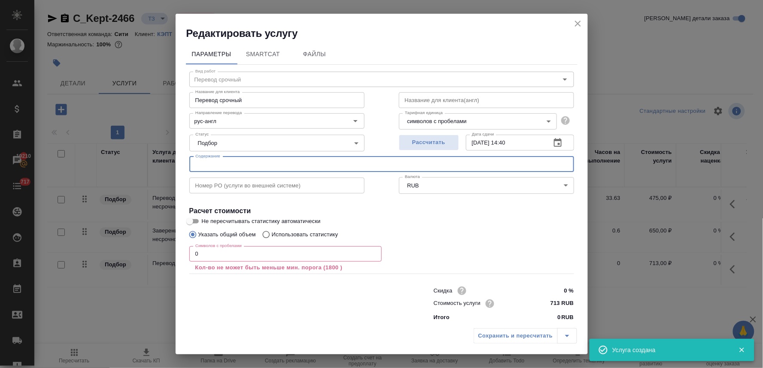
paste input "Баланс (Басистая Виктория)"
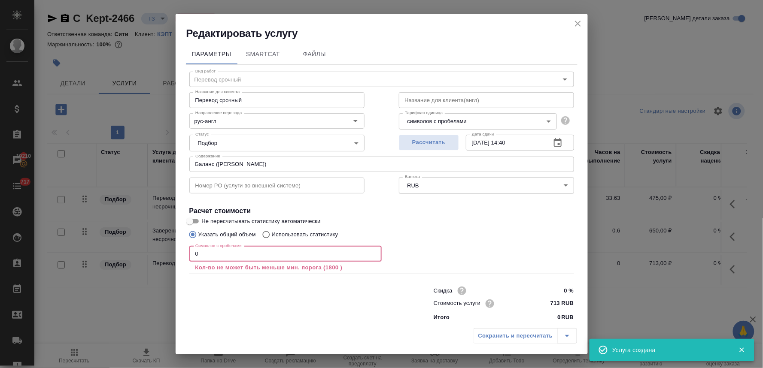
drag, startPoint x: 200, startPoint y: 254, endPoint x: 175, endPoint y: 254, distance: 25.3
click at [175, 254] on div "Редактировать услугу Параметры SmartCat Файлы Вид работ Перевод срочный Вид раб…" at bounding box center [381, 184] width 763 height 368
paste input "60539"
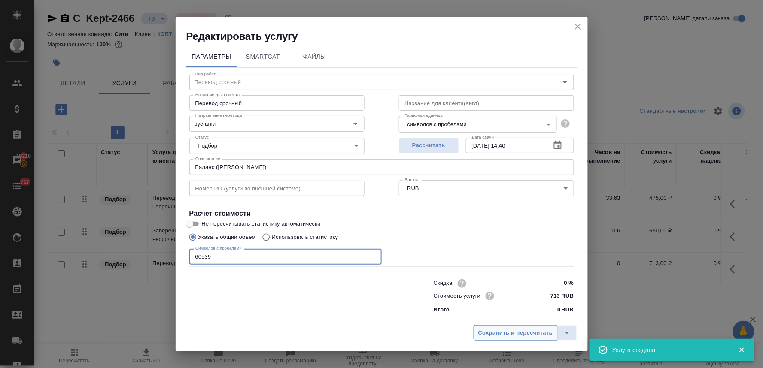
click at [506, 332] on span "Сохранить и пересчитать" at bounding box center [515, 334] width 75 height 10
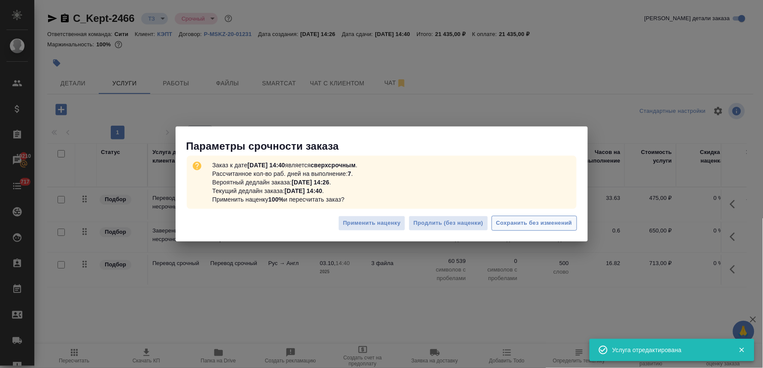
click at [535, 217] on button "Сохранить без изменений" at bounding box center [534, 223] width 85 height 15
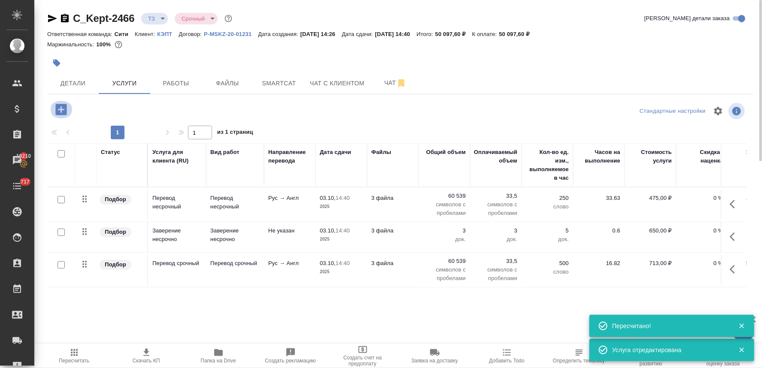
click at [63, 110] on icon "button" at bounding box center [60, 109] width 11 height 11
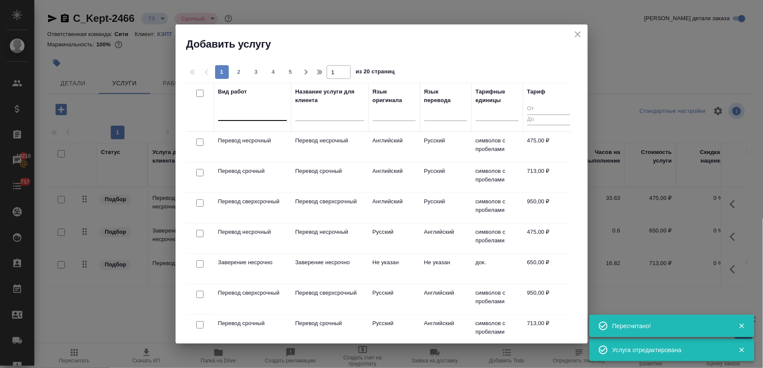
click at [231, 117] on div at bounding box center [252, 112] width 69 height 12
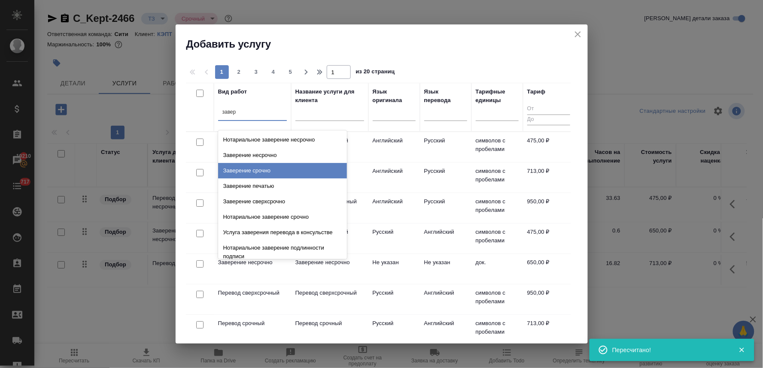
click at [243, 172] on div "Заверение срочно" at bounding box center [282, 170] width 129 height 15
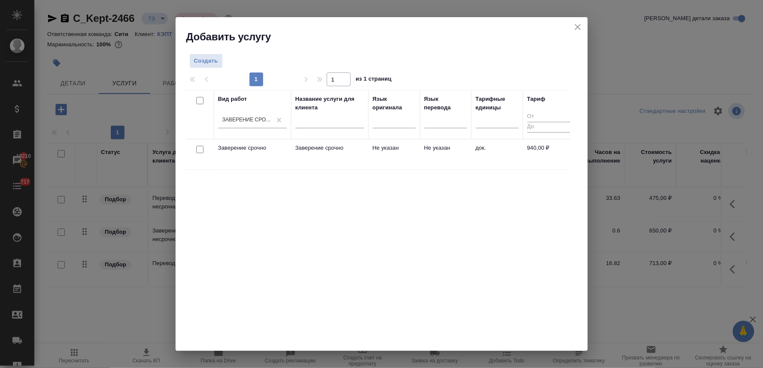
click at [200, 149] on input "checkbox" at bounding box center [199, 149] width 7 height 7
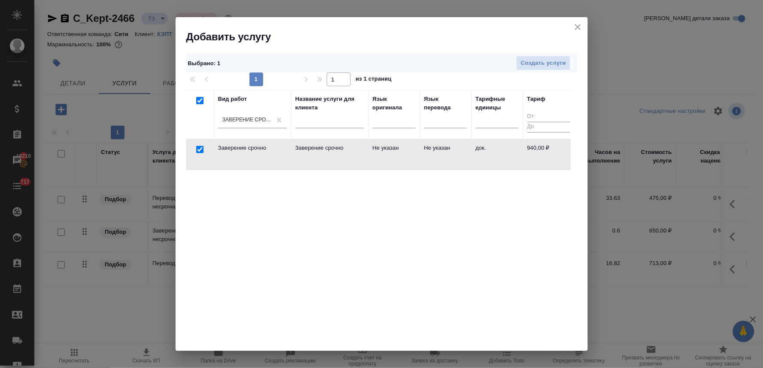
click at [532, 54] on div "Выбрано : 1 Создать услуги" at bounding box center [382, 63] width 392 height 19
click at [532, 62] on span "Создать услуги" at bounding box center [543, 63] width 45 height 10
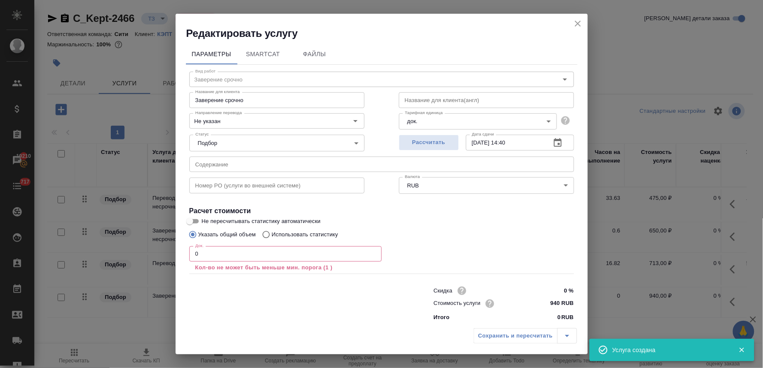
click at [268, 169] on input "text" at bounding box center [381, 164] width 385 height 15
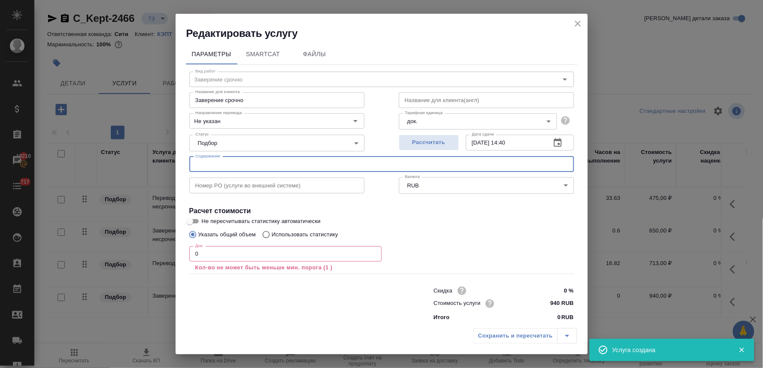
paste input "60539"
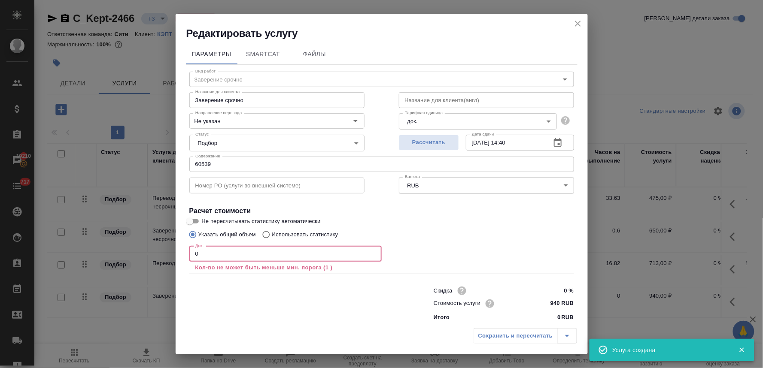
drag, startPoint x: 203, startPoint y: 258, endPoint x: 135, endPoint y: 256, distance: 68.3
click at [135, 256] on div "Редактировать услугу Параметры SmartCat Файлы Вид работ Заверение срочно Вид ра…" at bounding box center [381, 184] width 763 height 368
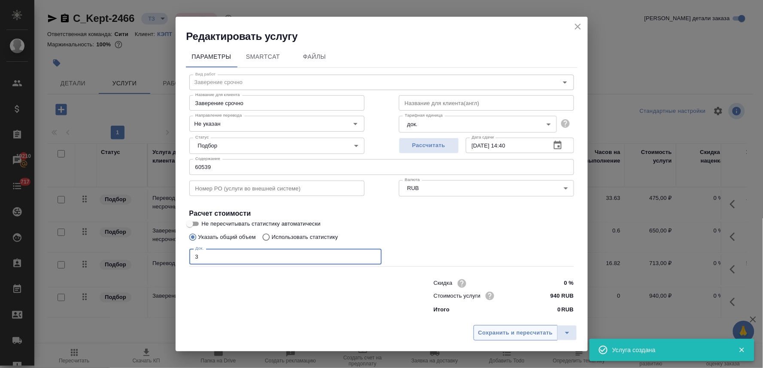
click at [504, 327] on button "Сохранить и пересчитать" at bounding box center [516, 332] width 84 height 15
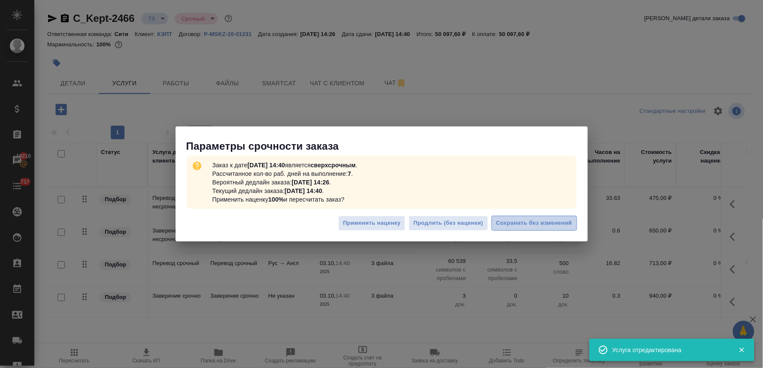
click at [502, 222] on span "Сохранить без изменений" at bounding box center [534, 224] width 76 height 10
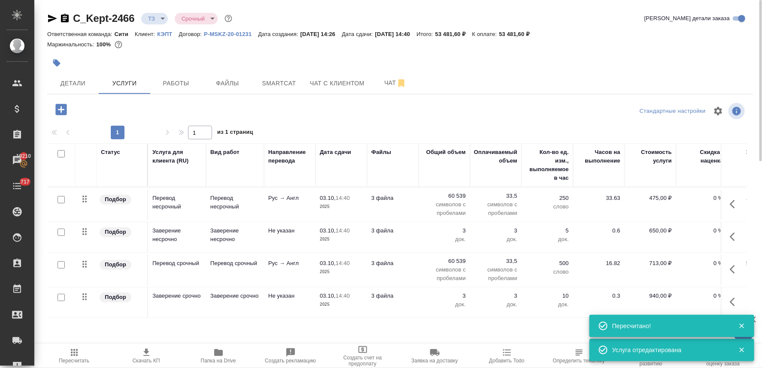
click at [61, 298] on input "checkbox" at bounding box center [61, 297] width 7 height 7
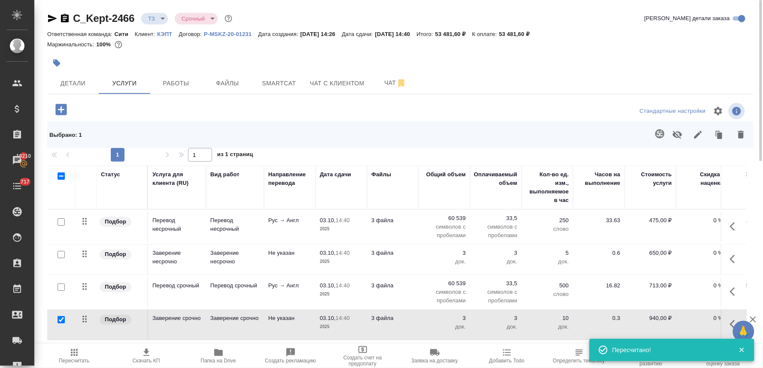
click at [63, 286] on input "checkbox" at bounding box center [61, 287] width 7 height 7
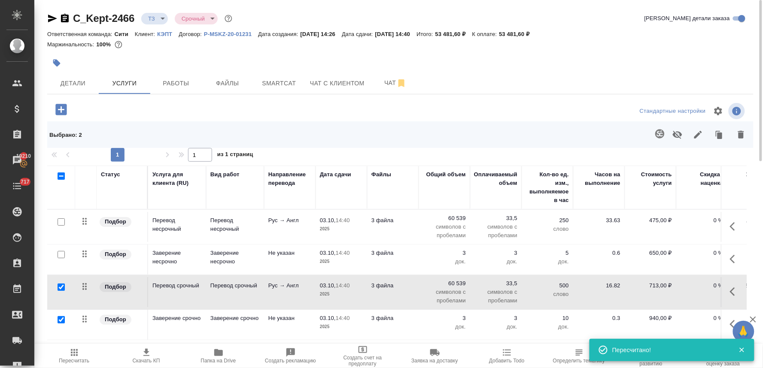
click at [675, 134] on icon "button" at bounding box center [677, 135] width 9 height 8
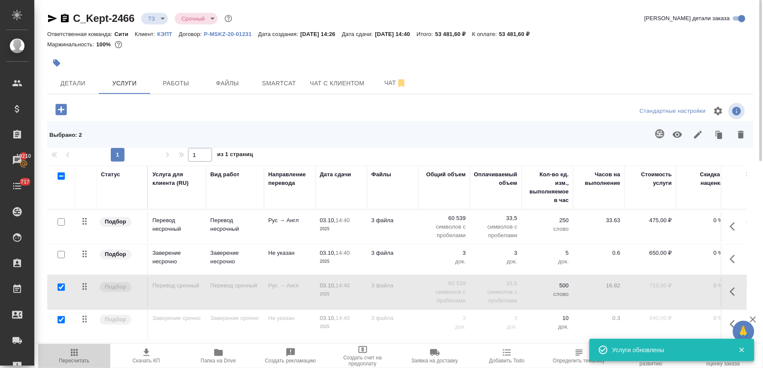
click at [71, 359] on span "Пересчитать" at bounding box center [74, 361] width 30 height 6
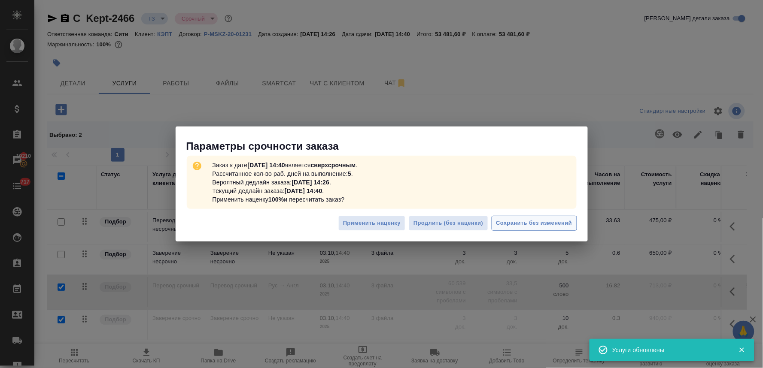
click at [561, 222] on span "Сохранить без изменений" at bounding box center [534, 224] width 76 height 10
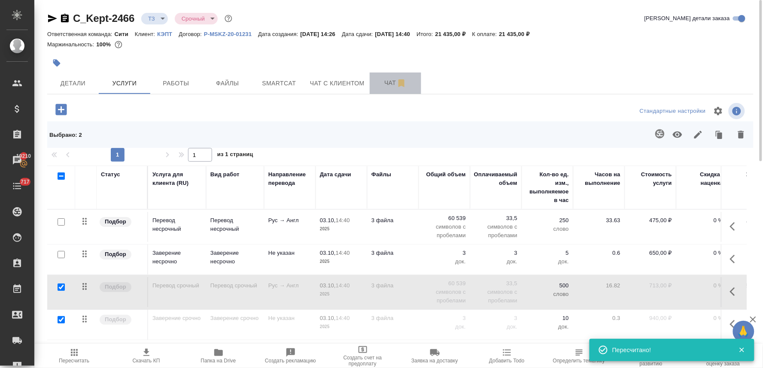
click at [385, 86] on span "Чат" at bounding box center [395, 83] width 41 height 11
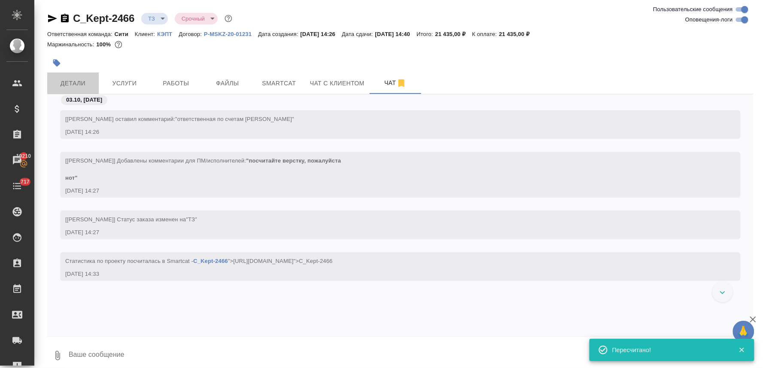
drag, startPoint x: 78, startPoint y: 82, endPoint x: 423, endPoint y: 184, distance: 360.1
click at [78, 82] on span "Детали" at bounding box center [72, 83] width 41 height 11
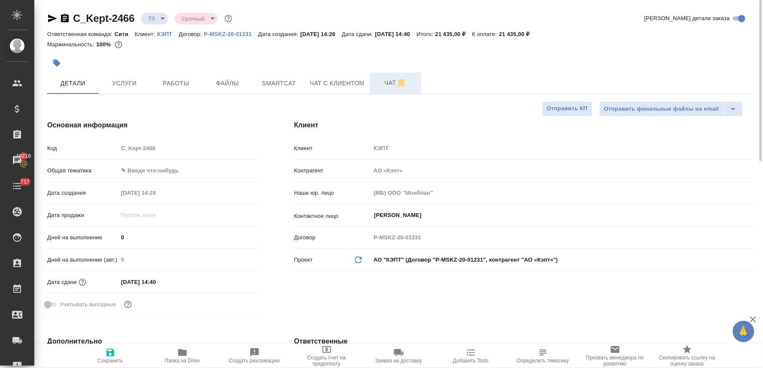
click at [387, 82] on span "Чат" at bounding box center [395, 83] width 41 height 11
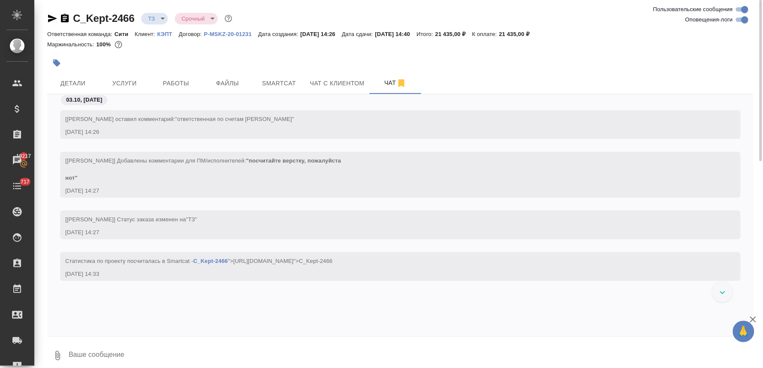
click at [385, 315] on div "[Лямина Надежда] Клиент оставил комментарий: "ответственная по счетам Виктория …" at bounding box center [400, 208] width 706 height 229
click at [71, 74] on button "Детали" at bounding box center [73, 83] width 52 height 21
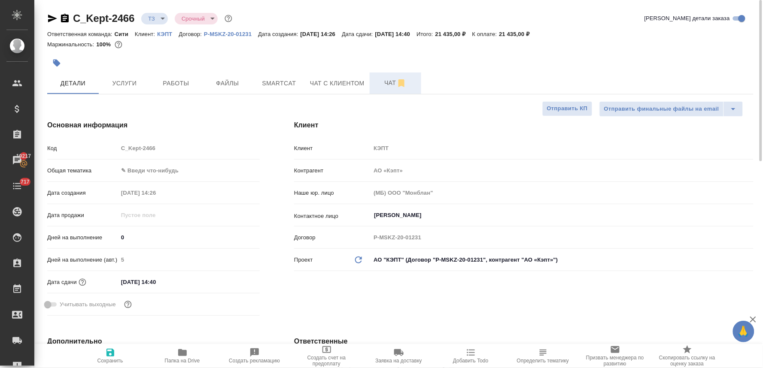
click at [385, 80] on span "Чат" at bounding box center [395, 83] width 41 height 11
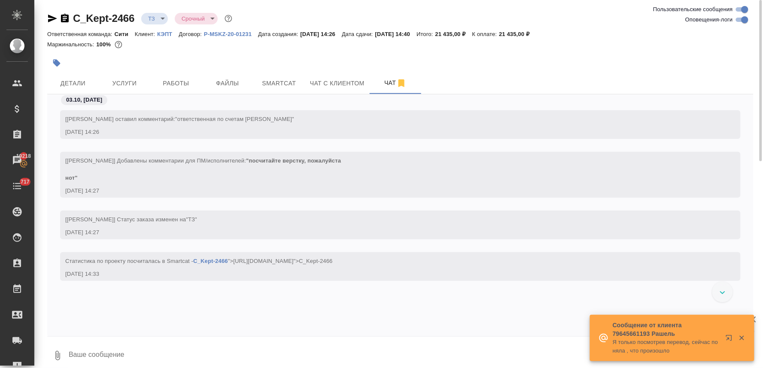
click at [417, 198] on div "[Лямина Надежда] Добавлены комментарии для ПМ/исполнителей: "посчитайте верстку…" at bounding box center [400, 181] width 706 height 59
click at [77, 83] on span "Детали" at bounding box center [72, 83] width 41 height 11
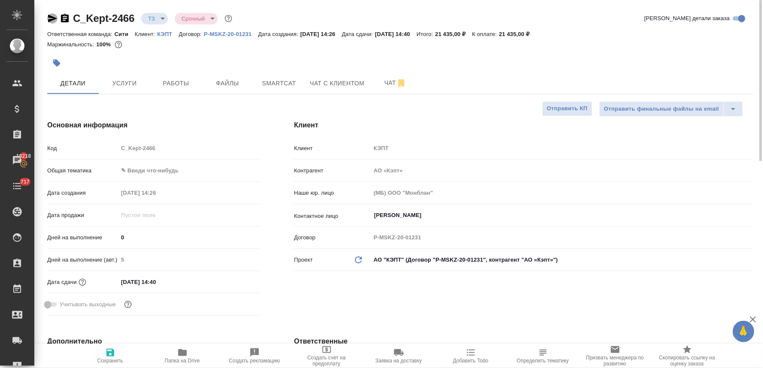
click at [51, 15] on icon "button" at bounding box center [52, 18] width 10 height 10
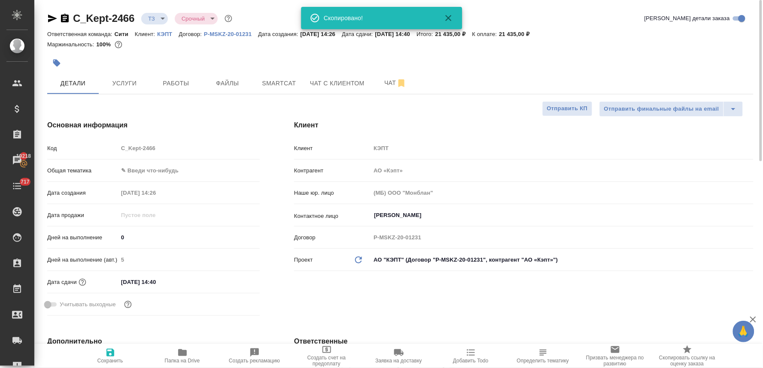
click at [395, 308] on div "Клиент Клиент КЭПТ Контрагент АО «Кэпт» Наше юр. лицо (МБ) ООО "Монблан" Контак…" at bounding box center [524, 220] width 494 height 234
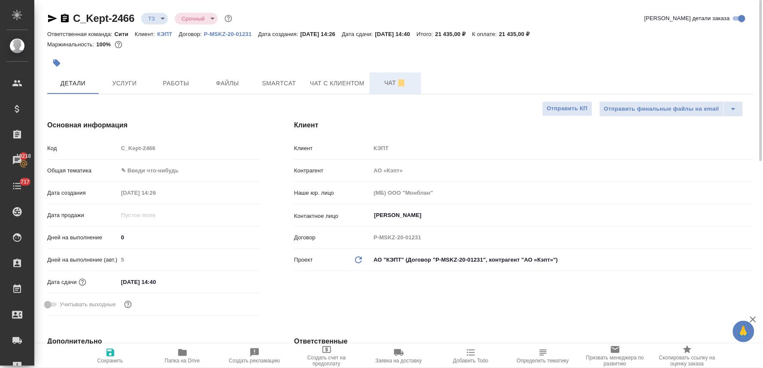
click at [383, 74] on button "Чат" at bounding box center [396, 83] width 52 height 21
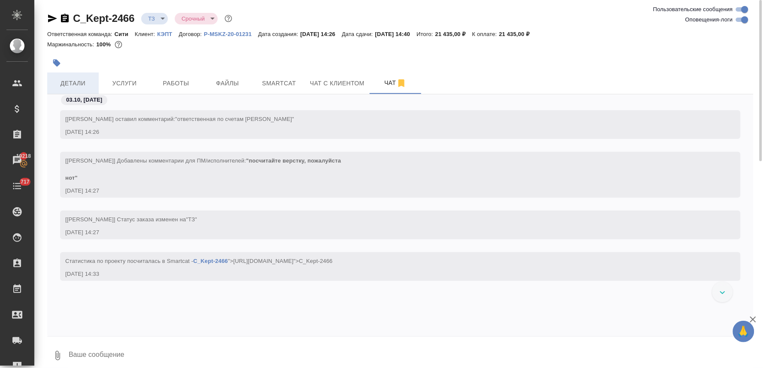
click at [69, 86] on span "Детали" at bounding box center [72, 83] width 41 height 11
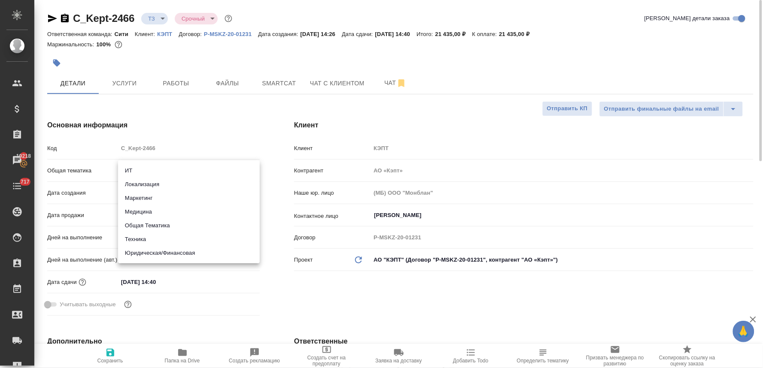
click at [156, 167] on body "🙏 .cls-1 fill:#fff; AWATERA Lyamina Nadezhda Клиенты Спецификации Заказы 19218 …" at bounding box center [381, 184] width 763 height 368
click at [169, 251] on li "Юридическая/Финансовая" at bounding box center [189, 253] width 142 height 14
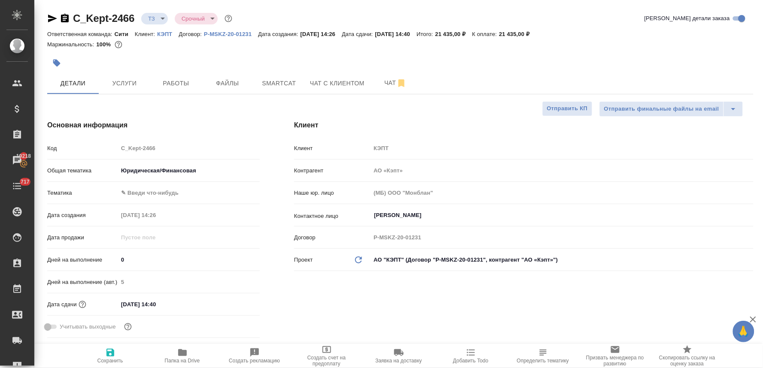
click at [146, 186] on body "🙏 .cls-1 fill:#fff; AWATERA Lyamina Nadezhda Клиенты Спецификации Заказы 19218 …" at bounding box center [381, 184] width 763 height 368
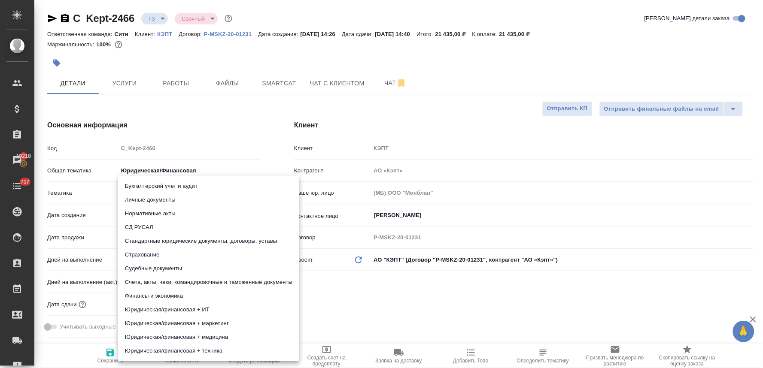
click at [187, 182] on li "Бухгалтерский учет и аудит" at bounding box center [208, 186] width 181 height 14
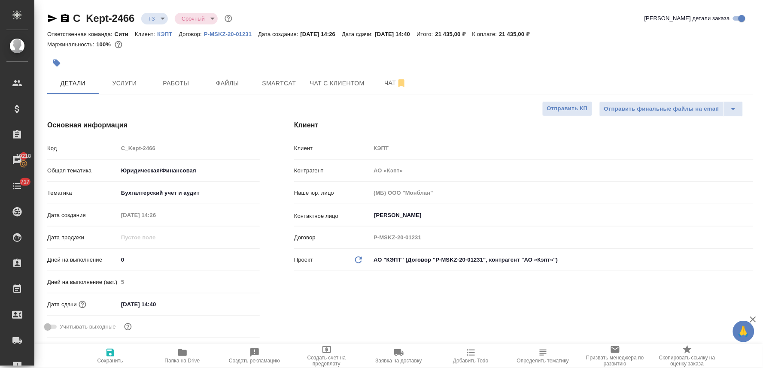
click at [297, 290] on div "Бухгалтерский учет и аудит Личные документы Нормативные акты СД РУСАЛ Стандартн…" at bounding box center [381, 184] width 763 height 368
click at [100, 355] on span "Сохранить" at bounding box center [110, 356] width 62 height 16
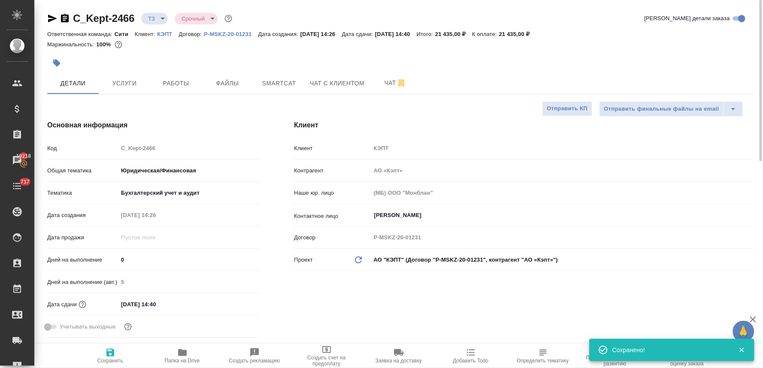
click at [577, 30] on div "Ответственная команда: Сити Клиент: КЭПТ Договор: P-MSKZ-20-01231 Дата создания…" at bounding box center [400, 34] width 706 height 10
click at [562, 37] on div "Ответственная команда: Сити Клиент: КЭПТ Договор: P-MSKZ-20-01231 Дата создания…" at bounding box center [400, 34] width 706 height 10
click at [388, 83] on span "Чат" at bounding box center [395, 83] width 41 height 11
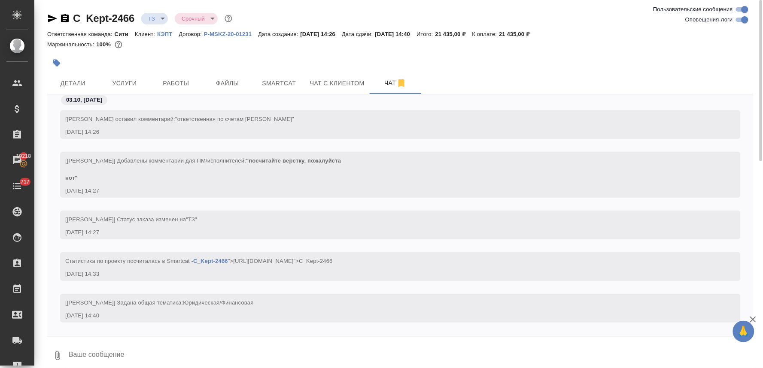
scroll to position [53, 0]
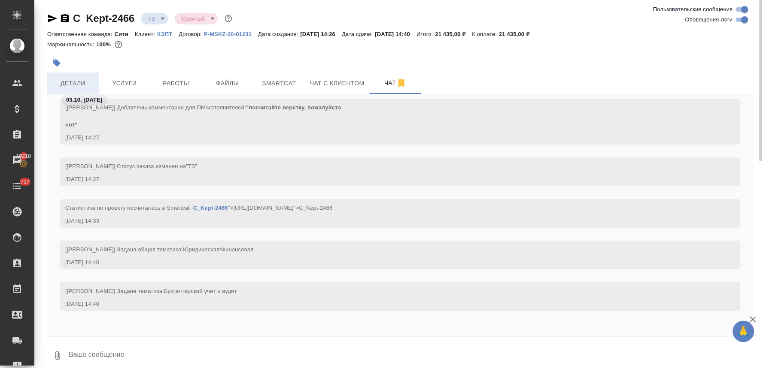
click at [73, 82] on span "Детали" at bounding box center [72, 83] width 41 height 11
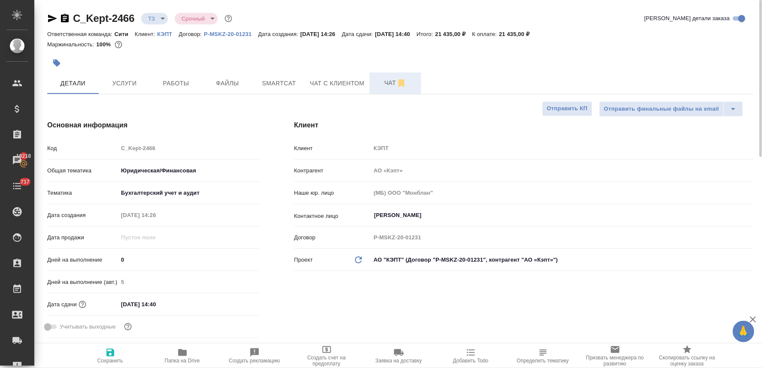
click at [387, 76] on button "Чат" at bounding box center [396, 83] width 52 height 21
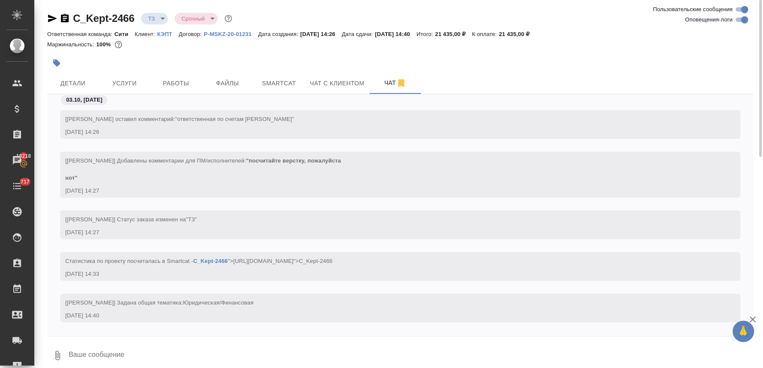
scroll to position [53, 0]
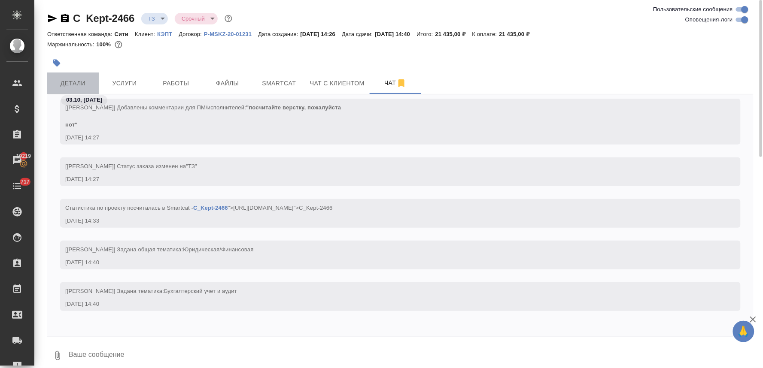
click at [73, 83] on span "Детали" at bounding box center [72, 83] width 41 height 11
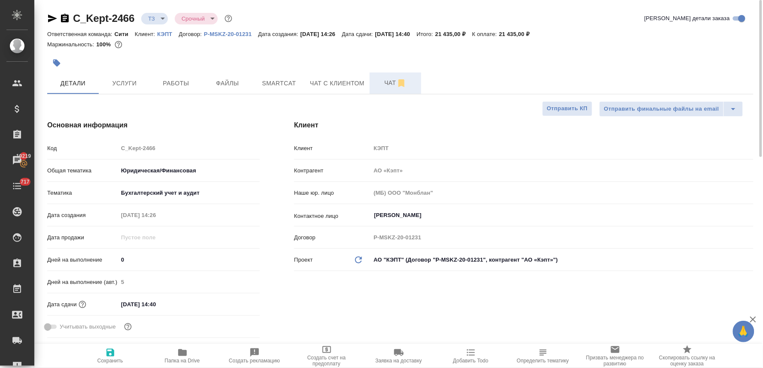
click at [386, 85] on span "Чат" at bounding box center [395, 83] width 41 height 11
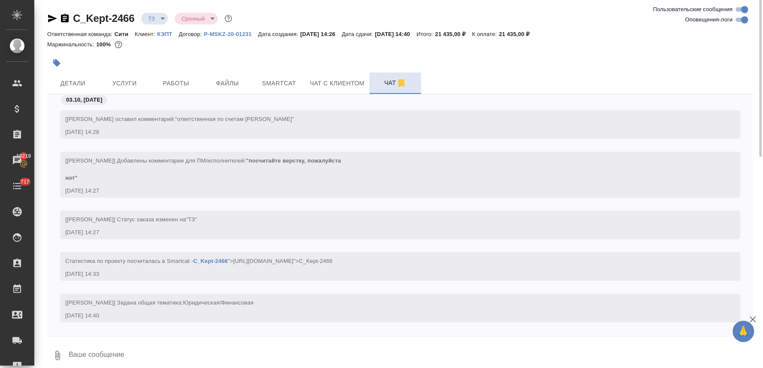
scroll to position [53, 0]
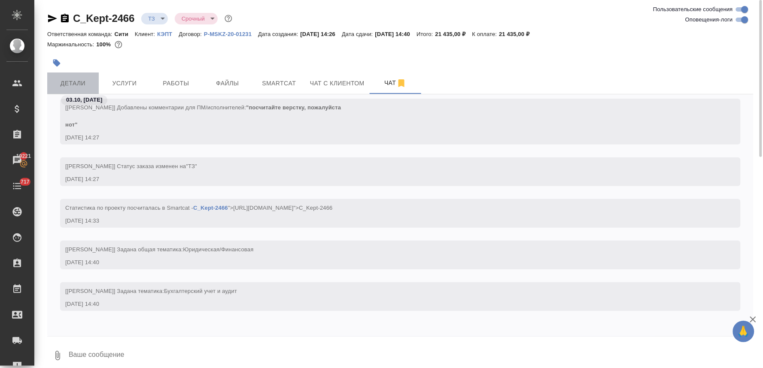
click at [70, 84] on span "Детали" at bounding box center [72, 83] width 41 height 11
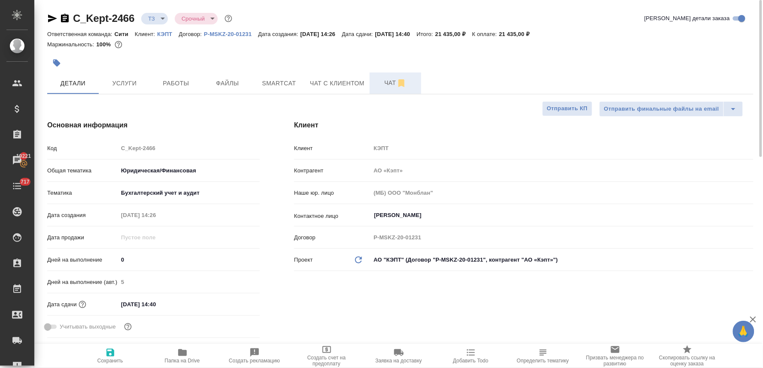
click at [386, 78] on span "Чат" at bounding box center [395, 83] width 41 height 11
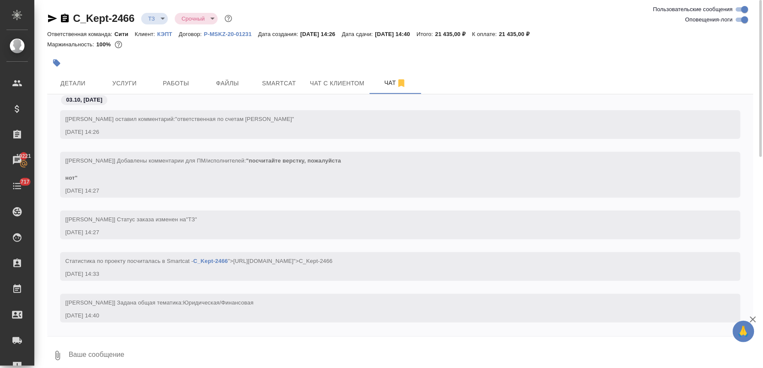
scroll to position [53, 0]
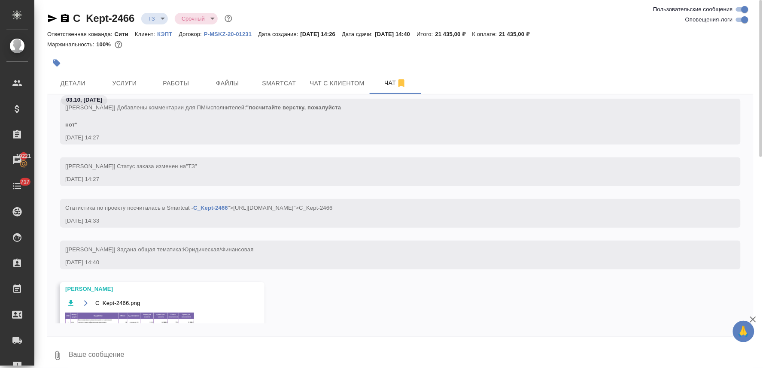
click at [140, 314] on img at bounding box center [129, 331] width 129 height 37
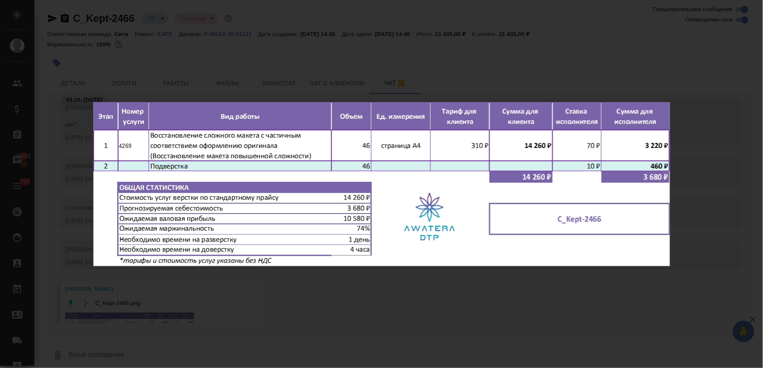
click at [220, 284] on div "C_Kept-2466.png 1 of 1" at bounding box center [381, 184] width 763 height 368
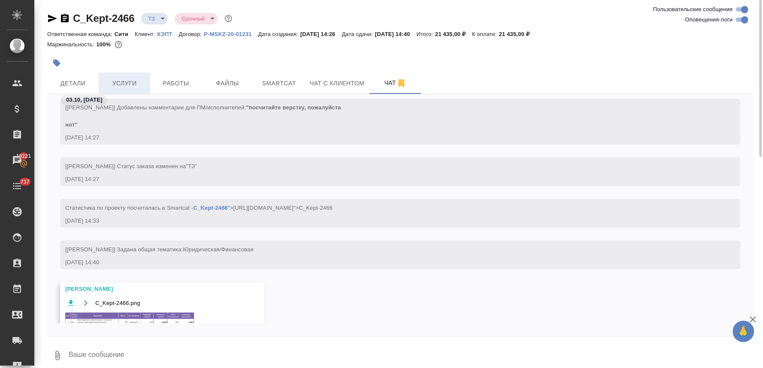
click at [122, 83] on span "Услуги" at bounding box center [124, 83] width 41 height 11
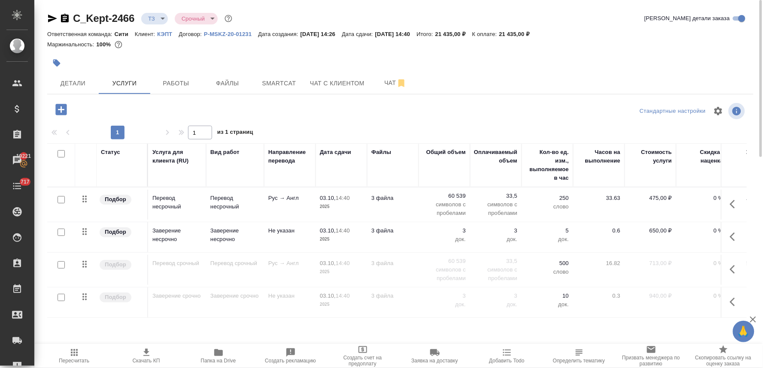
click at [60, 109] on icon "button" at bounding box center [60, 109] width 11 height 11
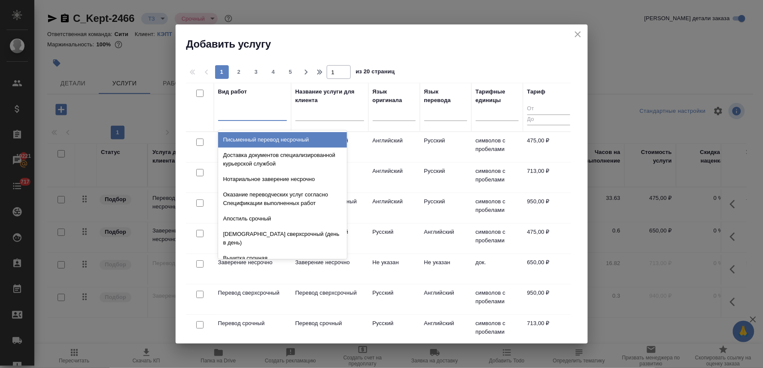
click at [240, 113] on div at bounding box center [252, 112] width 69 height 12
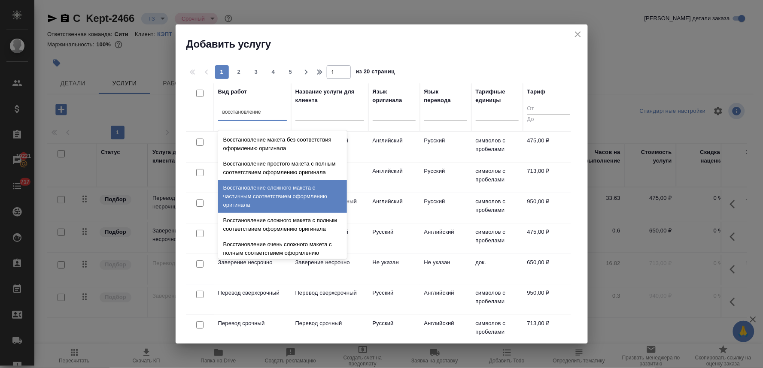
click at [274, 206] on div "Восстановление сложного макета с частичным соответствием оформлению оригинала" at bounding box center [282, 196] width 129 height 33
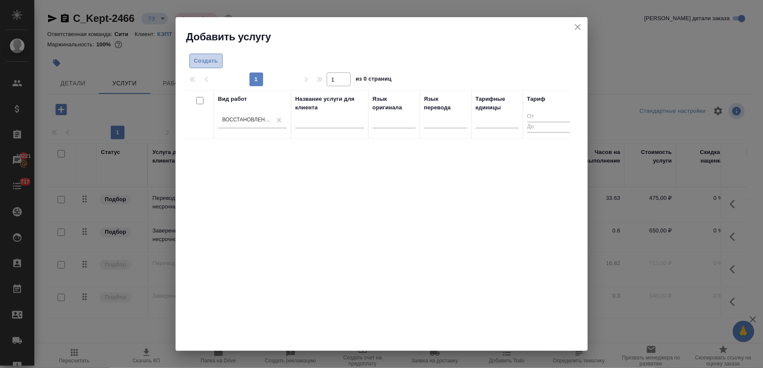
click at [207, 61] on span "Создать" at bounding box center [206, 61] width 24 height 10
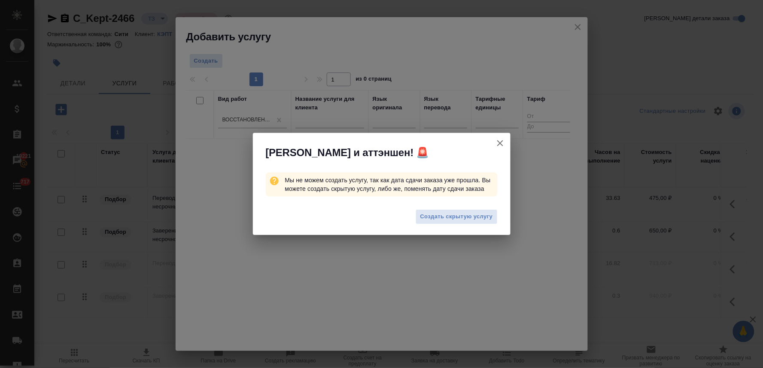
click at [454, 217] on span "Создать скрытую услугу" at bounding box center [456, 217] width 73 height 10
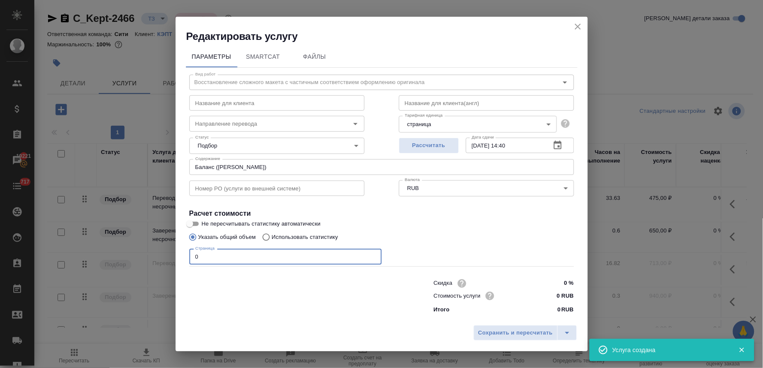
drag, startPoint x: 207, startPoint y: 253, endPoint x: 163, endPoint y: 255, distance: 44.2
click at [164, 255] on div "Редактировать услугу Параметры SmartCat Файлы Вид работ Восстановление сложного…" at bounding box center [381, 184] width 763 height 368
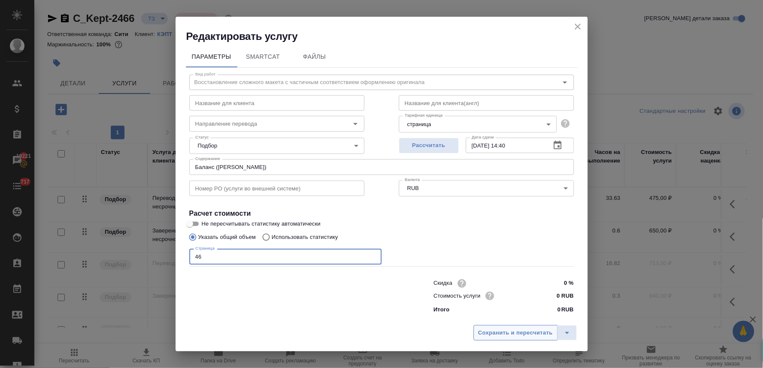
click at [522, 329] on span "Сохранить и пересчитать" at bounding box center [515, 334] width 75 height 10
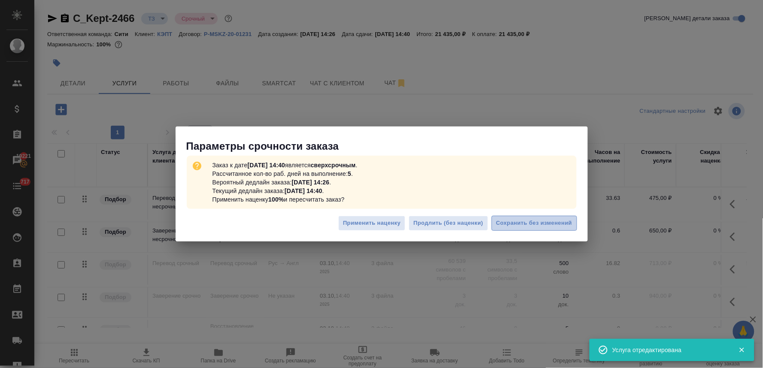
click at [519, 223] on span "Сохранить без изменений" at bounding box center [534, 224] width 76 height 10
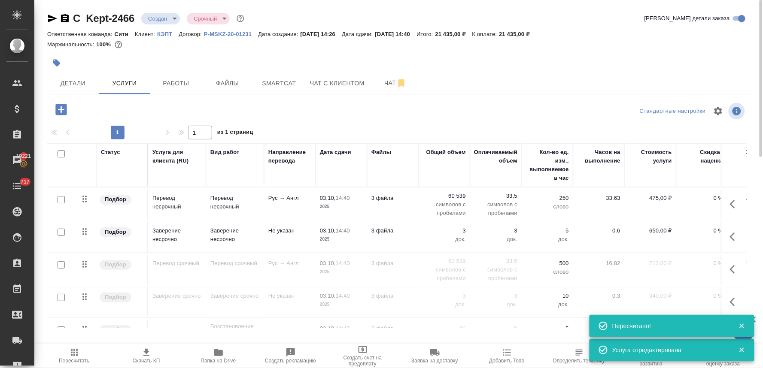
click at [754, 280] on div "Статус Услуга для клиента (RU) Вид работ Направление перевода Дата сдачи Файлы …" at bounding box center [400, 235] width 706 height 185
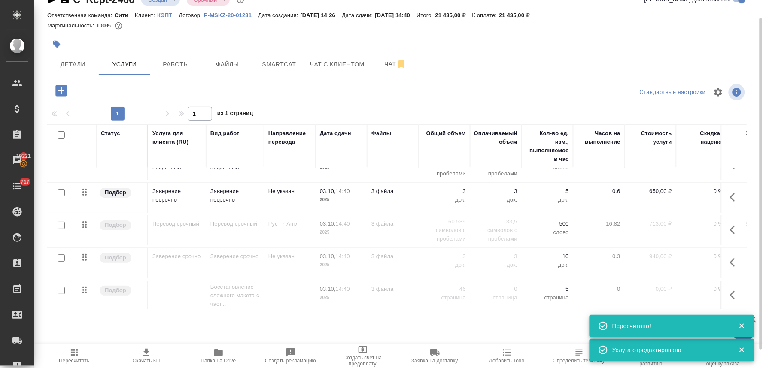
scroll to position [32, 0]
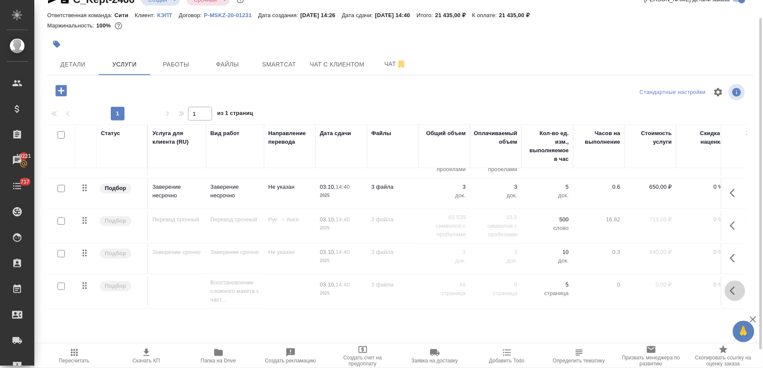
click at [725, 283] on button "button" at bounding box center [735, 291] width 21 height 21
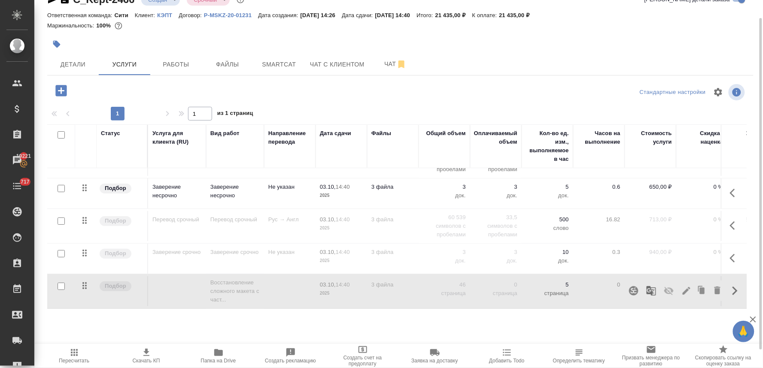
click at [664, 287] on icon "button" at bounding box center [668, 291] width 9 height 8
click at [544, 332] on div "C_Kept-2466 Создан new Срочный urgent Кратко детали заказа Ответственная команд…" at bounding box center [398, 175] width 729 height 350
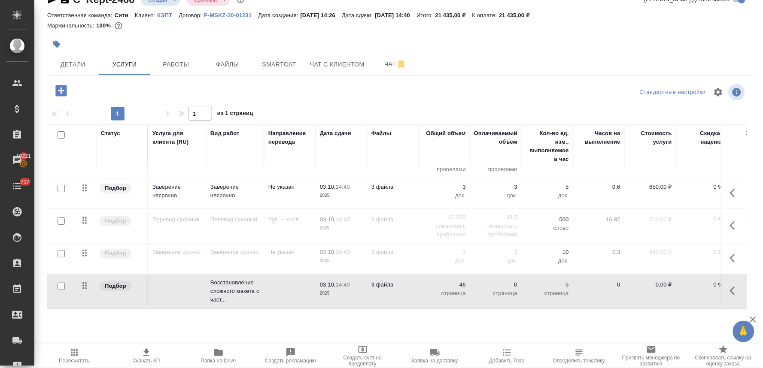
click at [664, 281] on p "0,00 ₽" at bounding box center [650, 285] width 43 height 9
click at [653, 281] on input "0" at bounding box center [655, 287] width 31 height 12
click at [502, 73] on div "Детали Услуги Работы Файлы Smartcat Чат с клиентом Чат" at bounding box center [400, 64] width 706 height 21
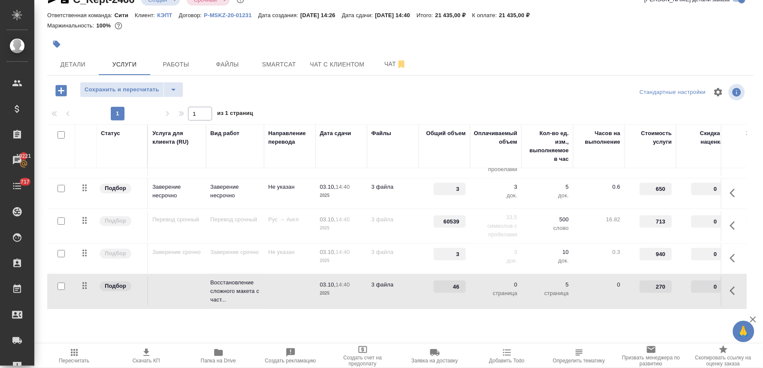
click at [99, 79] on div "C_Kept-2466 Создан new Срочный urgent Кратко детали заказа Ответственная команд…" at bounding box center [401, 156] width 716 height 350
click at [102, 85] on span "Сохранить и пересчитать" at bounding box center [122, 90] width 75 height 10
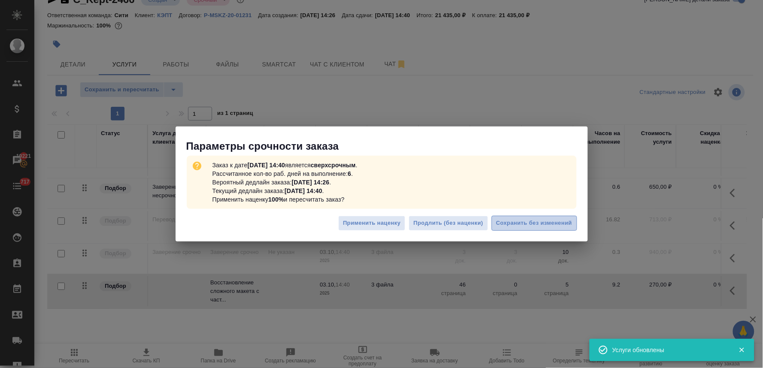
click at [535, 227] on span "Сохранить без изменений" at bounding box center [534, 224] width 76 height 10
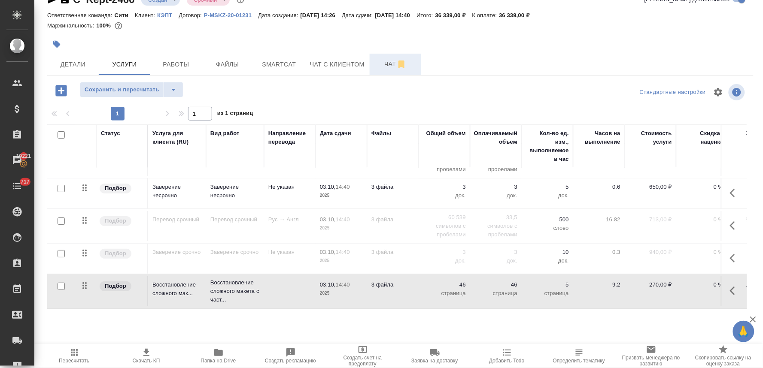
click at [386, 64] on span "Чат" at bounding box center [395, 64] width 41 height 11
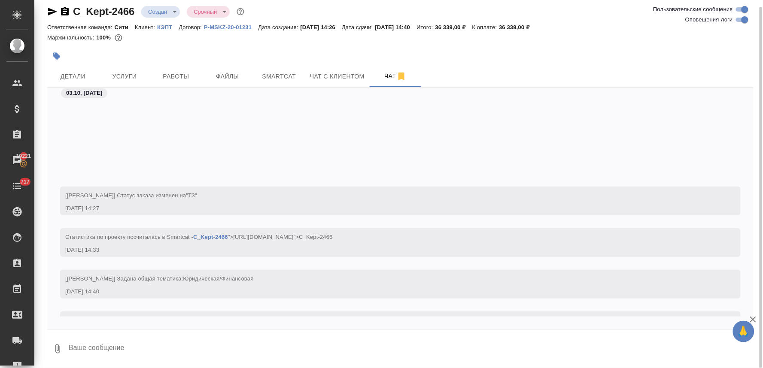
scroll to position [147, 0]
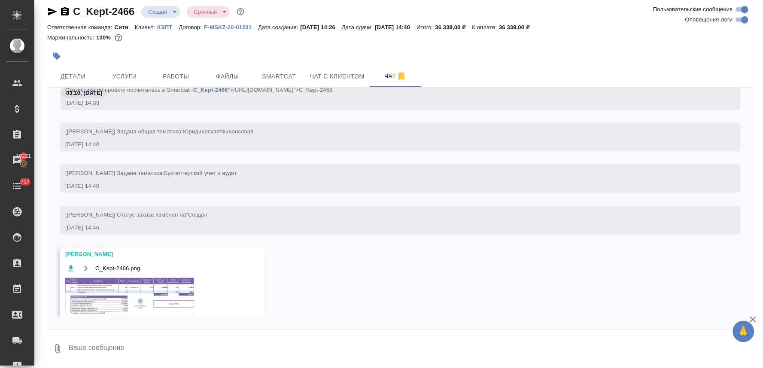
click at [139, 292] on img at bounding box center [129, 296] width 129 height 37
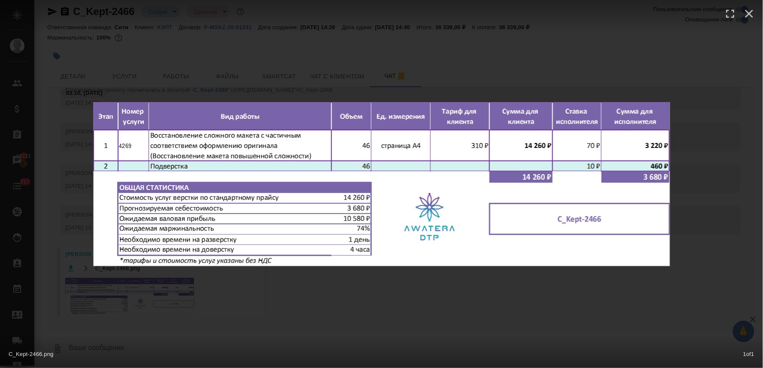
click at [299, 80] on div "C_Kept-2466.png 1 of 1" at bounding box center [381, 184] width 763 height 368
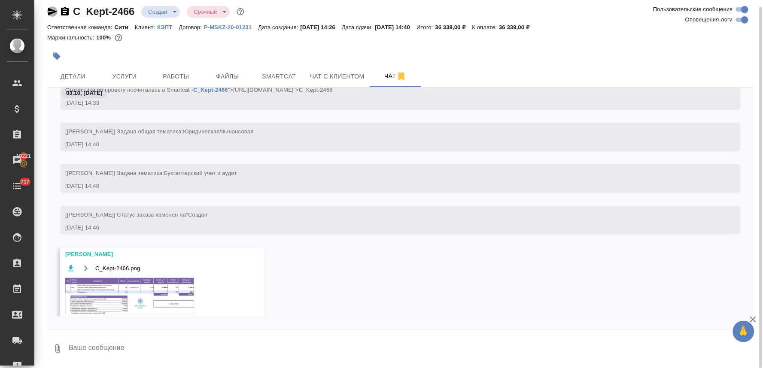
click at [50, 10] on icon "button" at bounding box center [52, 12] width 9 height 8
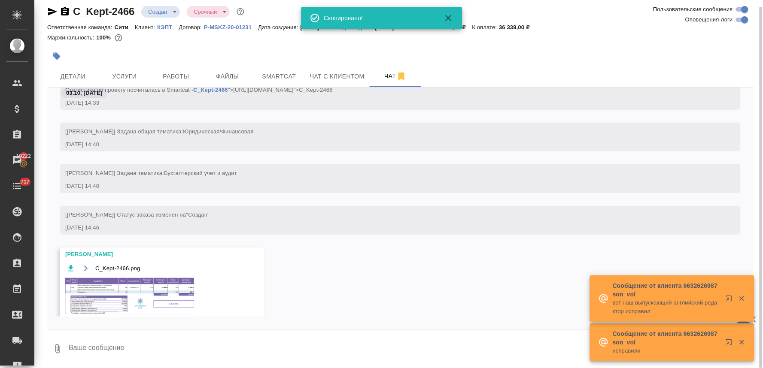
click at [612, 67] on div "Детали Услуги Работы Файлы Smartcat Чат с клиентом Чат" at bounding box center [400, 76] width 706 height 21
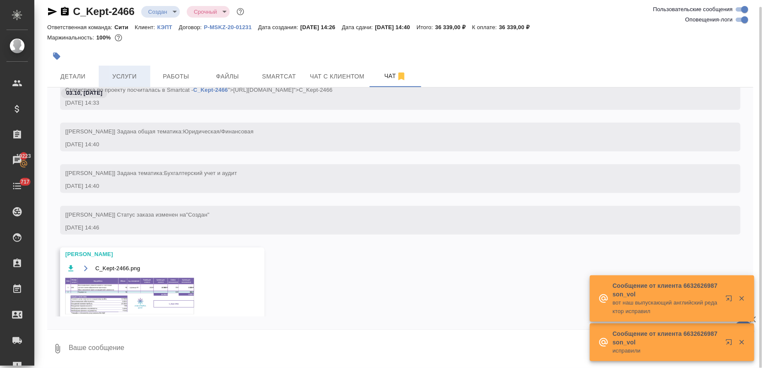
click at [125, 77] on span "Услуги" at bounding box center [124, 76] width 41 height 11
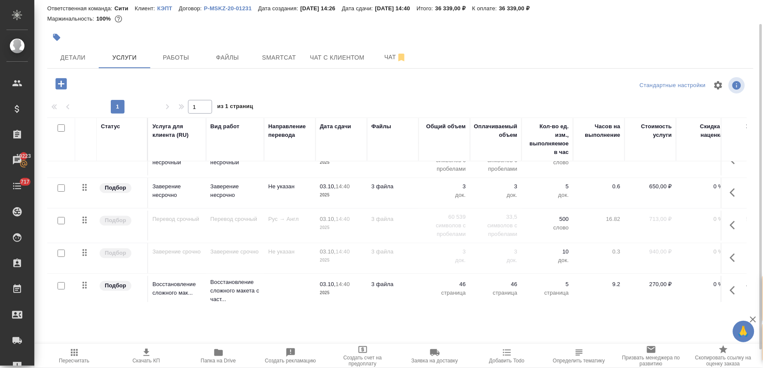
scroll to position [32, 0]
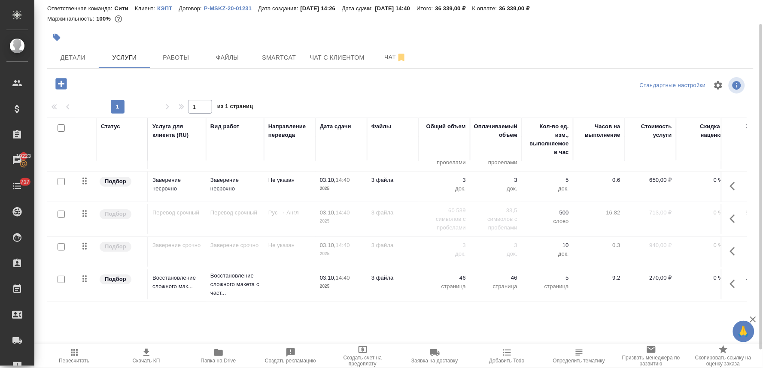
click at [62, 243] on input "checkbox" at bounding box center [61, 246] width 7 height 7
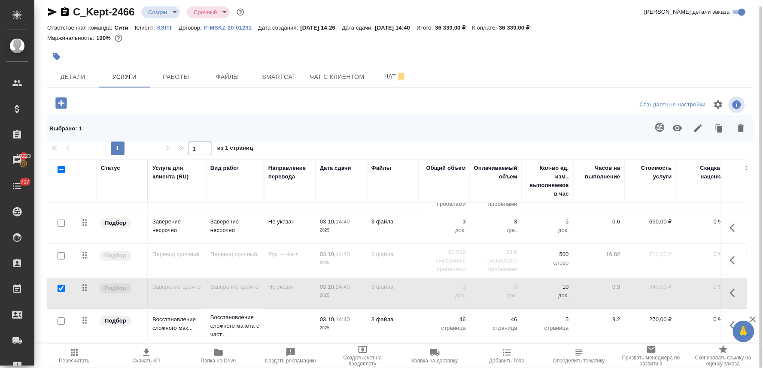
click at [62, 252] on input "checkbox" at bounding box center [61, 255] width 7 height 7
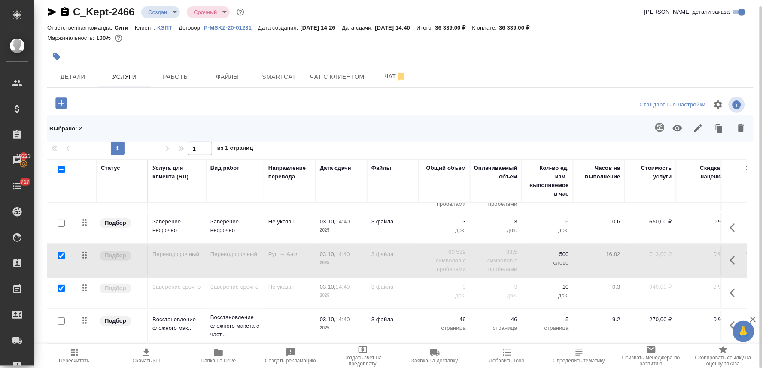
click at [677, 131] on icon "button" at bounding box center [677, 128] width 9 height 6
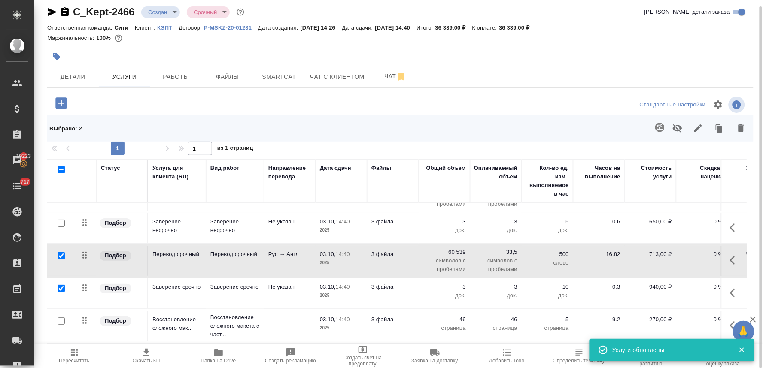
scroll to position [0, 0]
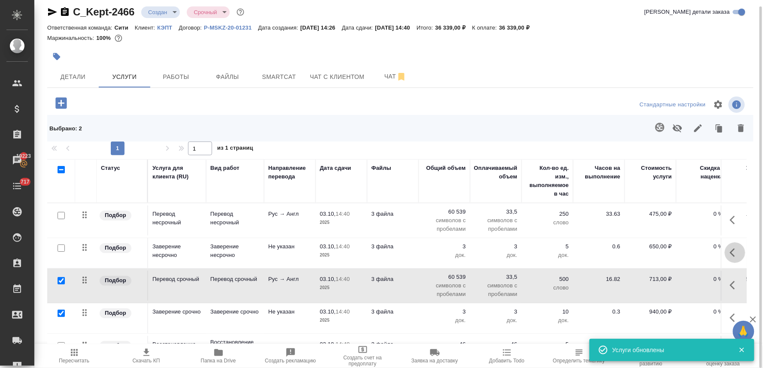
click at [725, 252] on button "button" at bounding box center [735, 253] width 21 height 21
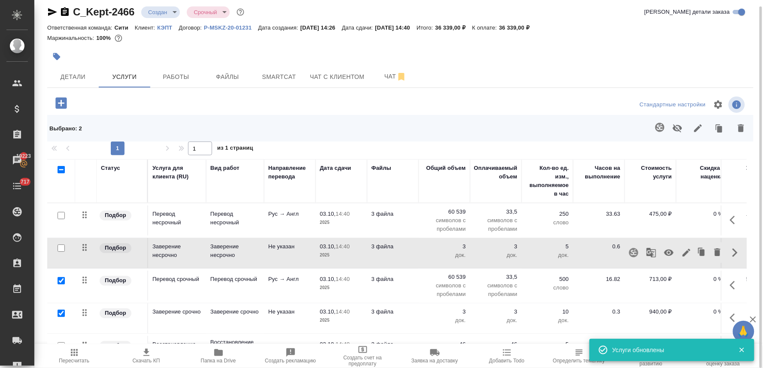
click at [665, 253] on icon "button" at bounding box center [668, 253] width 9 height 6
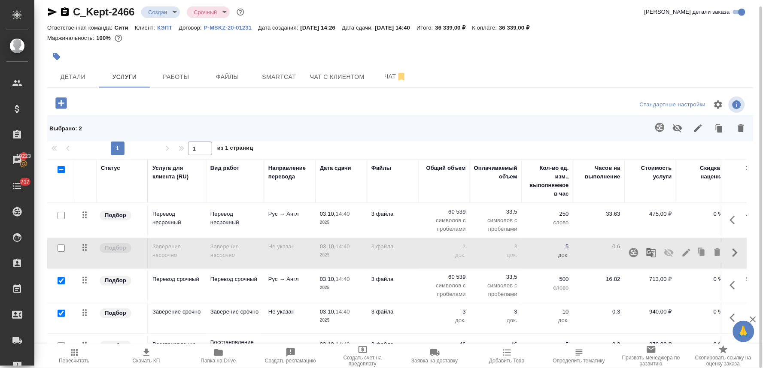
click at [730, 221] on icon "button" at bounding box center [735, 220] width 10 height 10
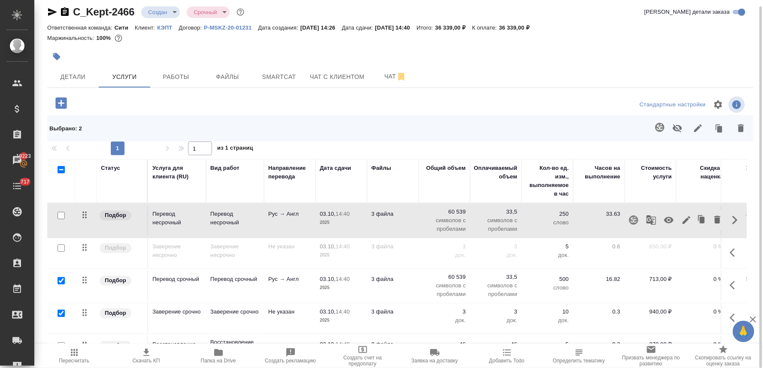
click at [666, 222] on icon "button" at bounding box center [669, 220] width 10 height 10
drag, startPoint x: 74, startPoint y: 358, endPoint x: 82, endPoint y: 353, distance: 9.2
click at [82, 353] on span "Пересчитать" at bounding box center [74, 356] width 62 height 16
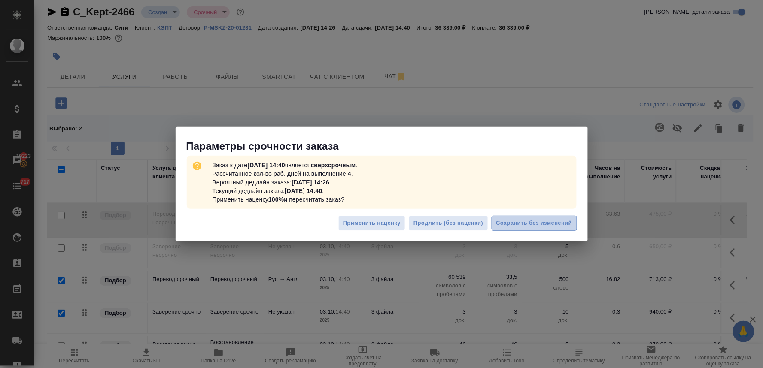
click at [537, 225] on span "Сохранить без изменений" at bounding box center [534, 224] width 76 height 10
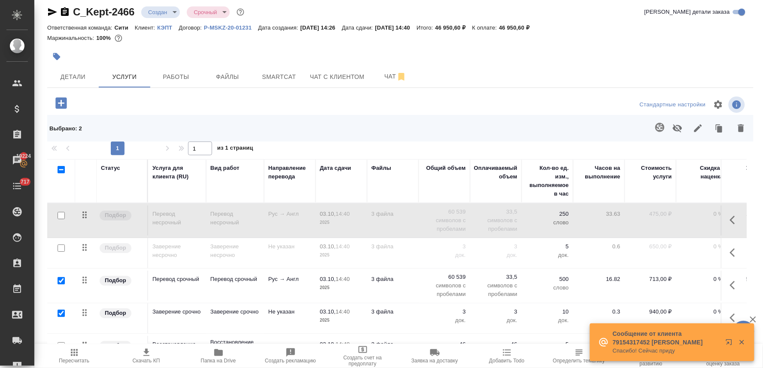
scroll to position [32, 0]
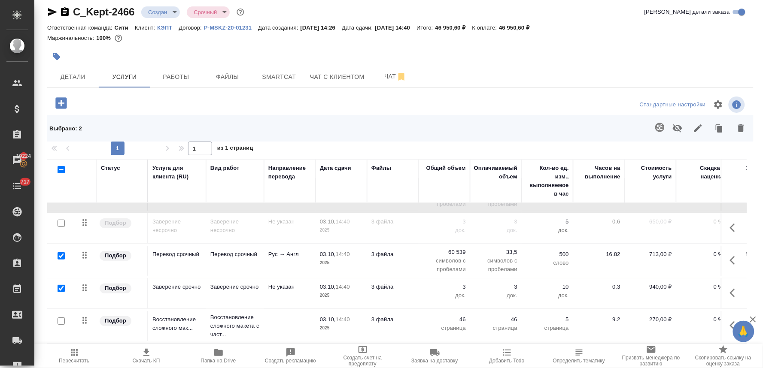
click at [49, 10] on icon "button" at bounding box center [52, 12] width 9 height 8
click at [391, 73] on span "Чат" at bounding box center [395, 76] width 41 height 11
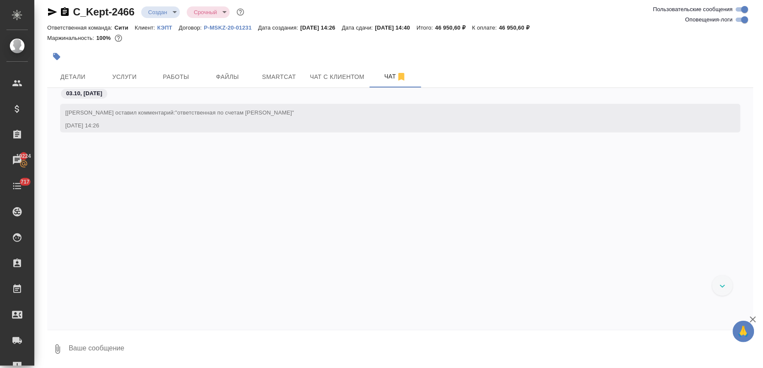
scroll to position [147, 0]
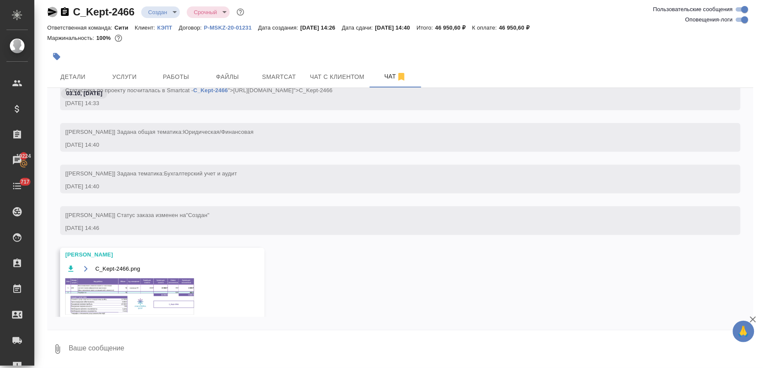
click at [47, 11] on icon "button" at bounding box center [52, 12] width 10 height 10
click at [262, 72] on span "Smartcat" at bounding box center [279, 77] width 41 height 11
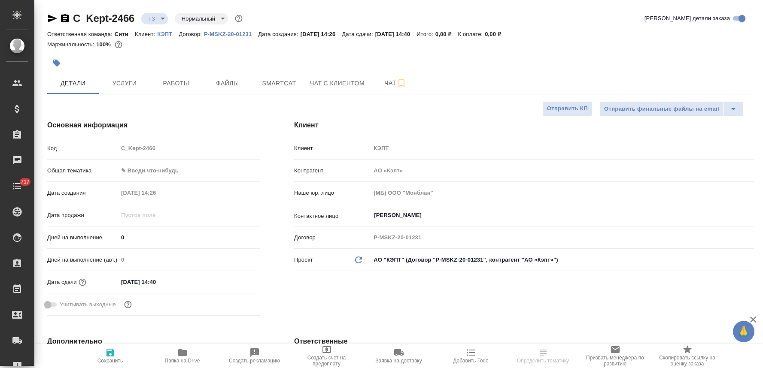
select select "RU"
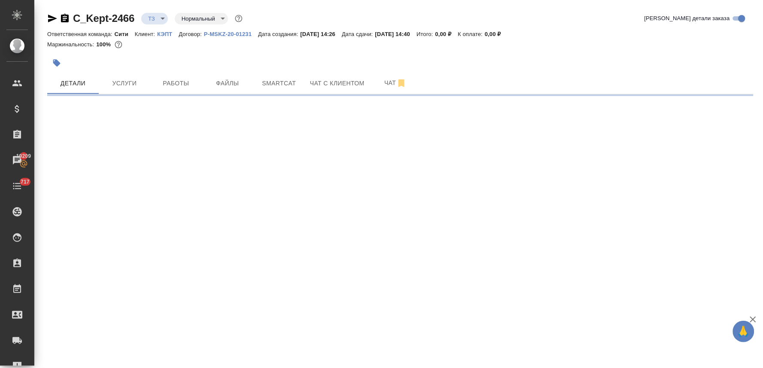
select select "RU"
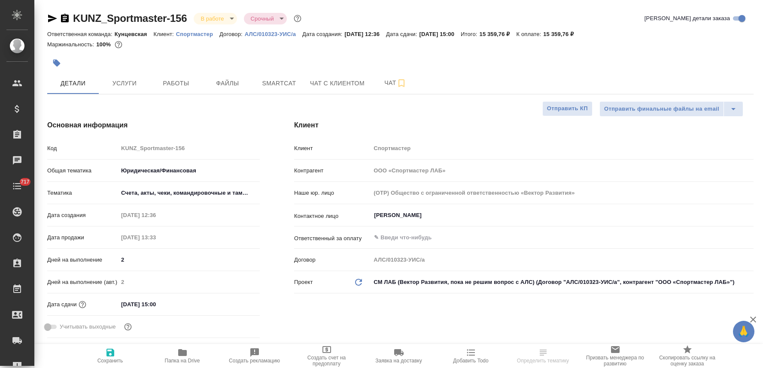
select select "RU"
